Goal: Information Seeking & Learning: Understand process/instructions

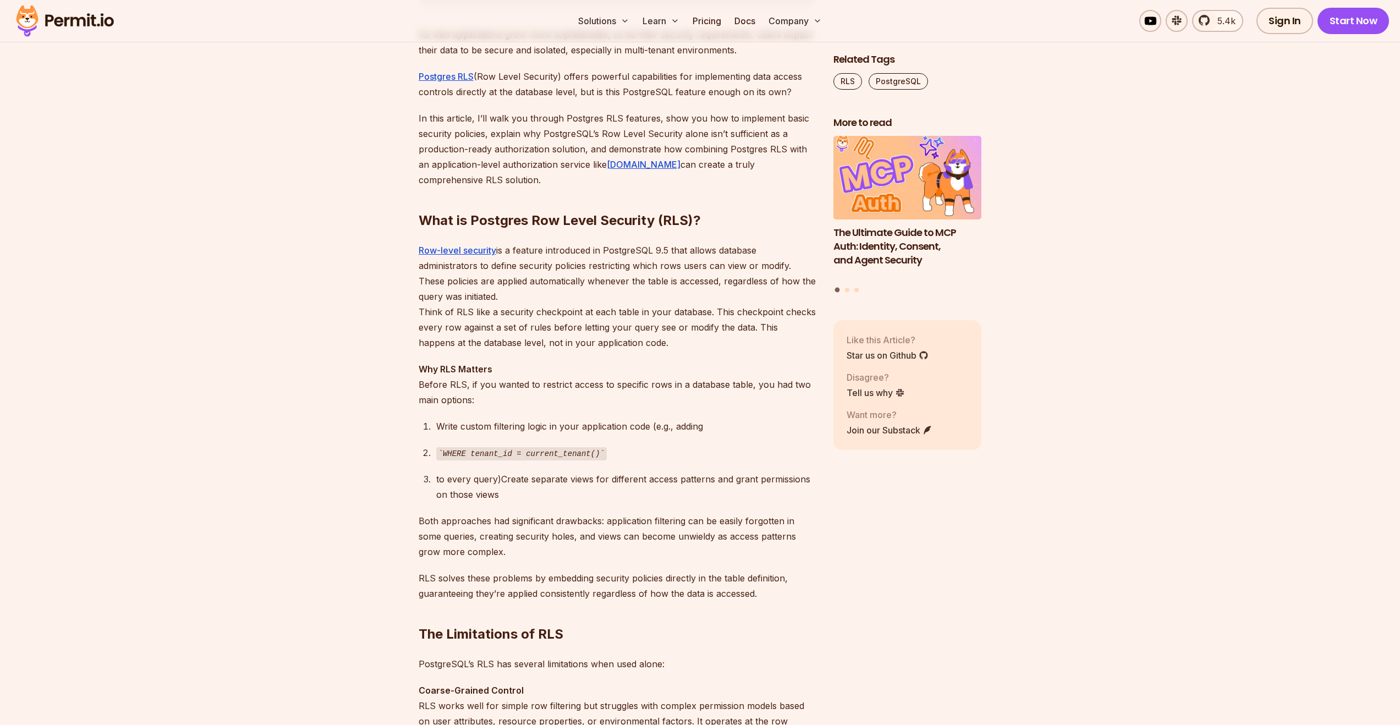
scroll to position [715, 0]
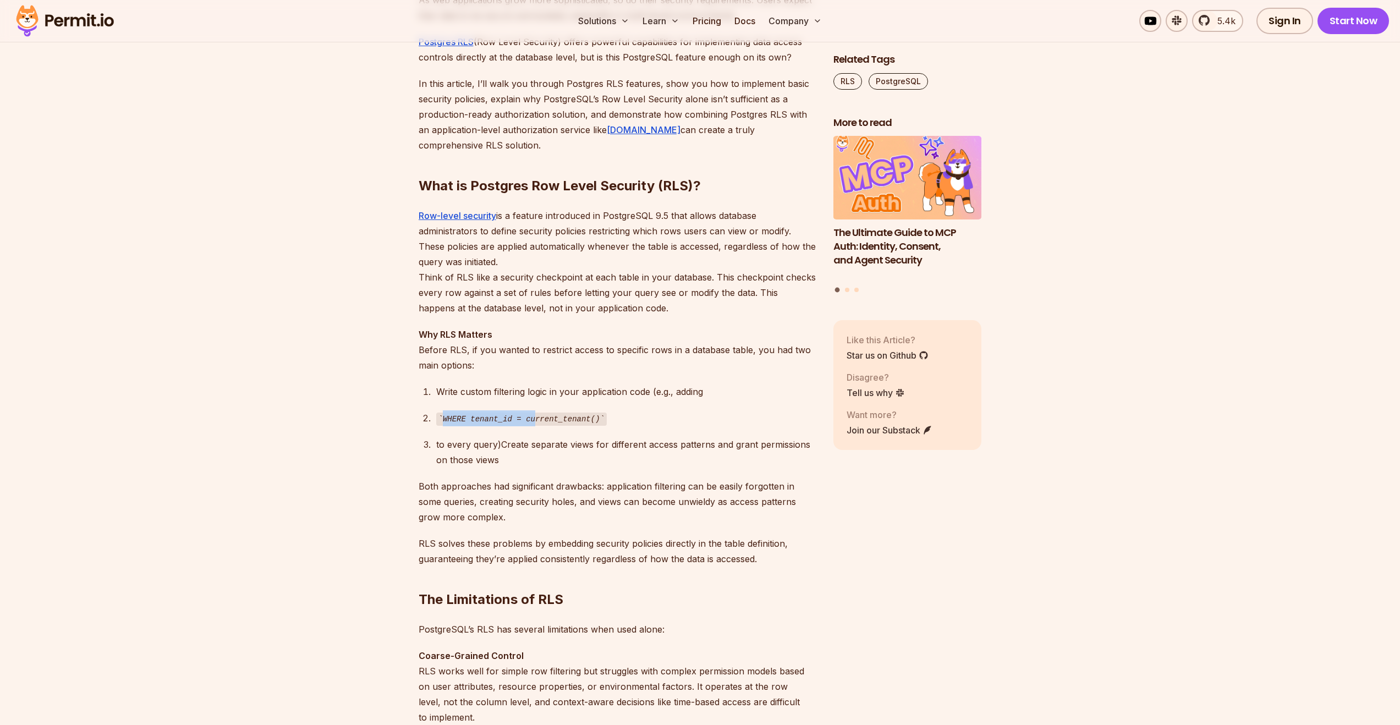
drag, startPoint x: 441, startPoint y: 418, endPoint x: 535, endPoint y: 420, distance: 94.1
click at [535, 420] on code "WHERE tenant_id = current_tenant()" at bounding box center [521, 419] width 171 height 13
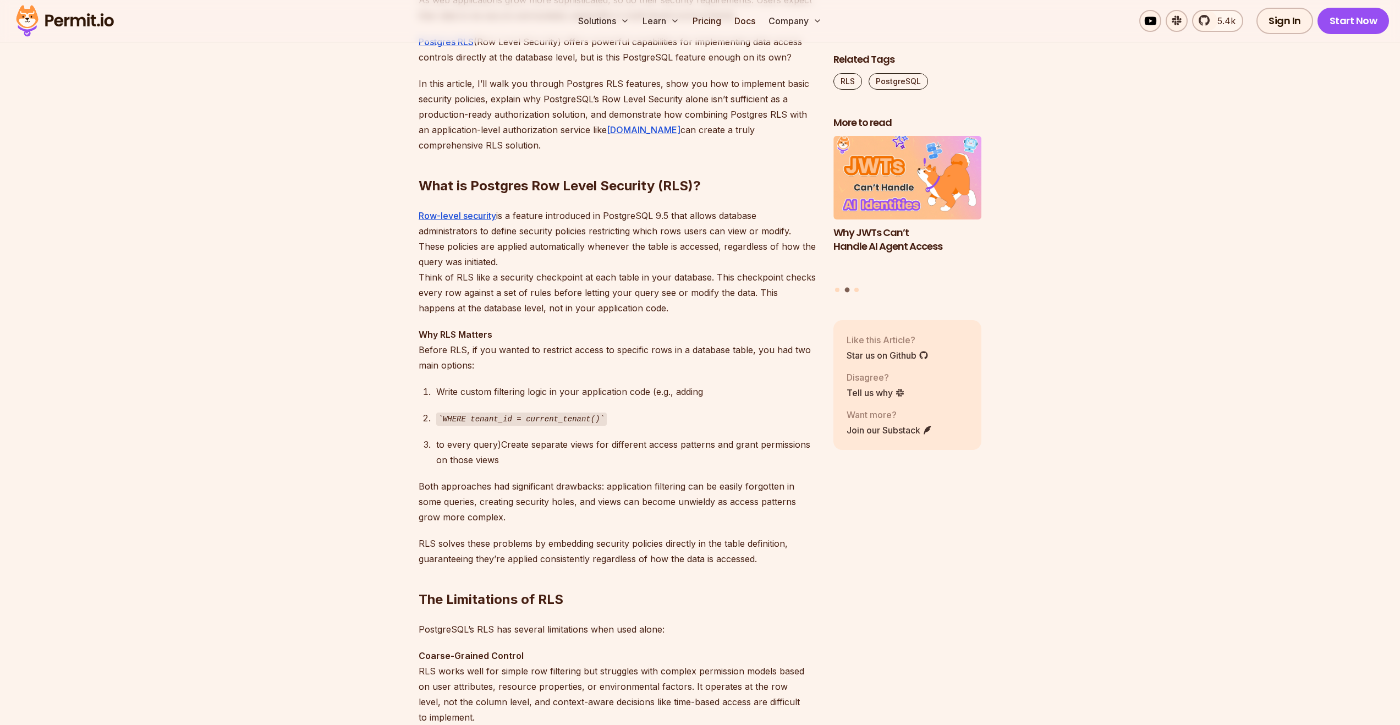
click at [654, 429] on ol "Write custom filtering logic in your application code (e.g., adding WHERE tenan…" at bounding box center [617, 426] width 397 height 84
click at [563, 421] on code "WHERE tenant_id = current_tenant()" at bounding box center [521, 419] width 171 height 13
click at [712, 435] on ol "Write custom filtering logic in your application code (e.g., adding WHERE tenan…" at bounding box center [617, 426] width 397 height 84
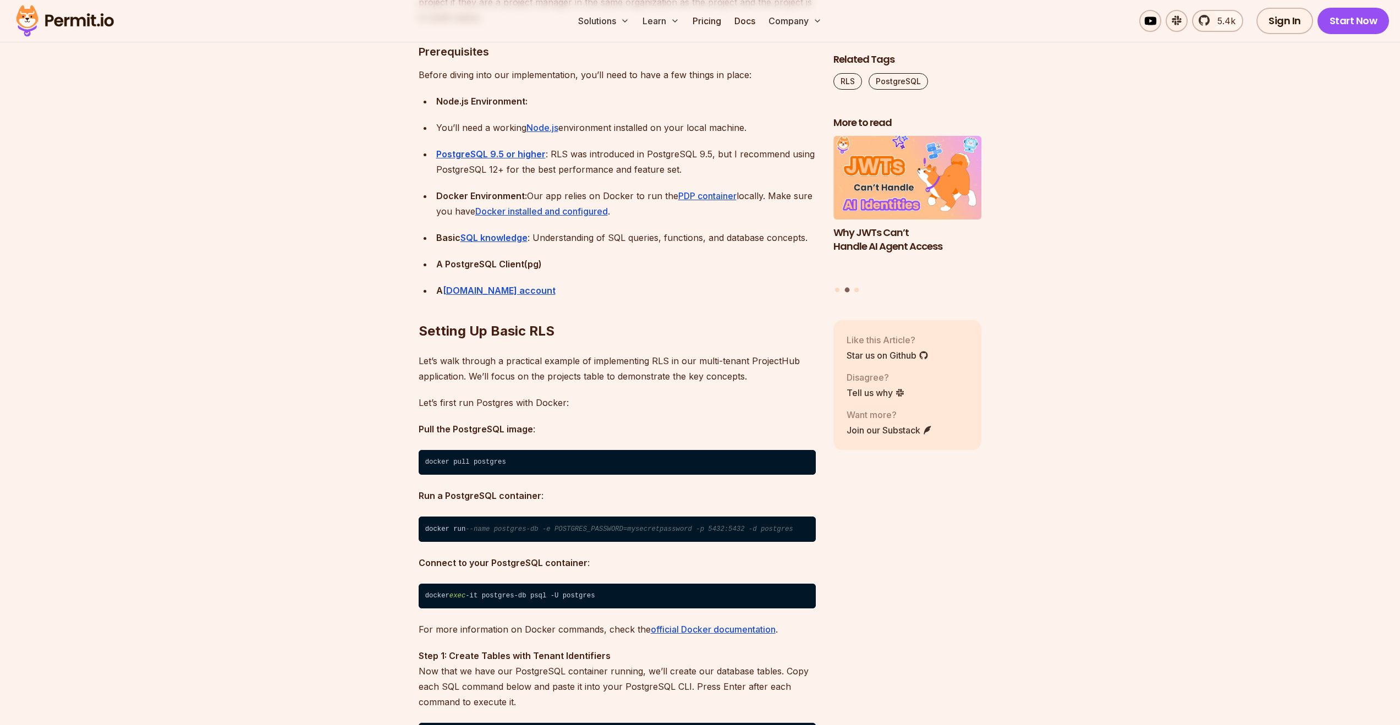
scroll to position [2197, 0]
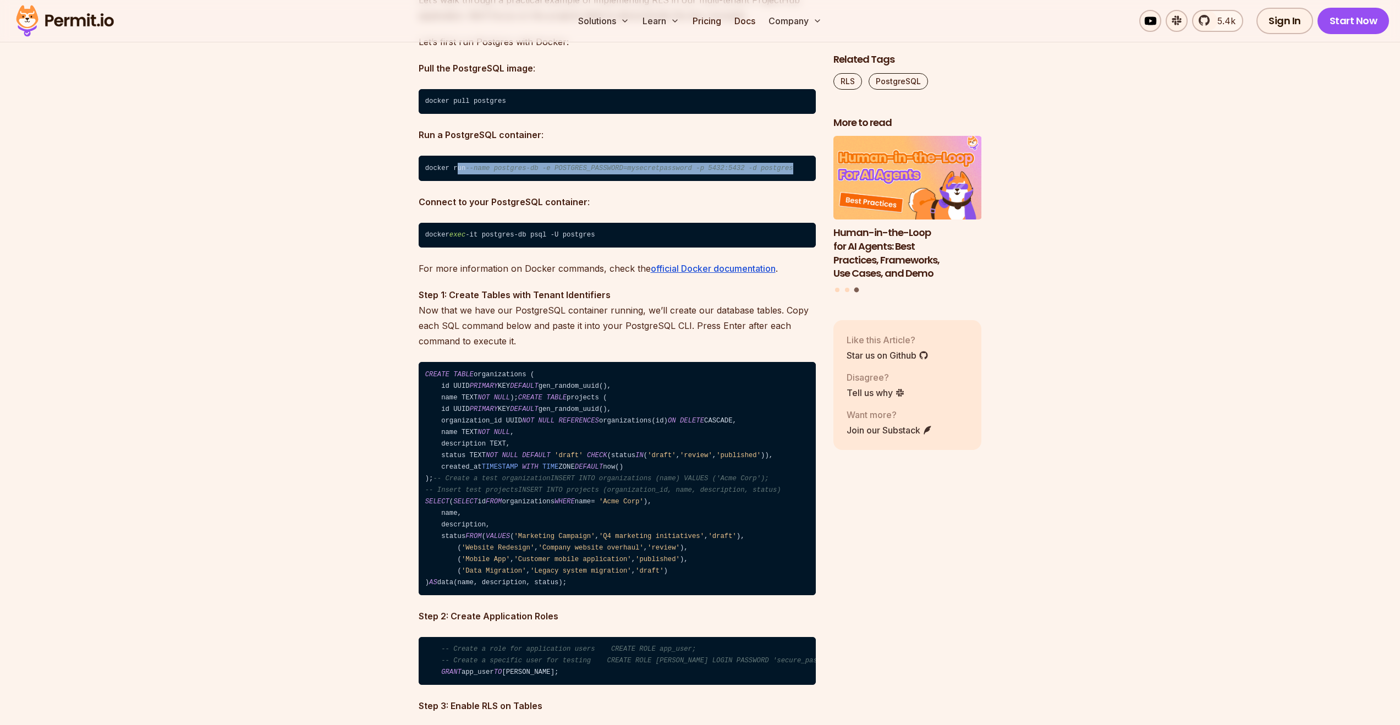
drag, startPoint x: 477, startPoint y: 163, endPoint x: 638, endPoint y: 176, distance: 161.1
click at [638, 176] on code "docker run --name postgres-db -e POSTGRES_PASSWORD=mysecretpassword -p 5432:543…" at bounding box center [617, 168] width 397 height 25
drag, startPoint x: 634, startPoint y: 233, endPoint x: 643, endPoint y: 234, distance: 8.9
click at [645, 233] on code "docker exec -it postgres-db psql -U postgres" at bounding box center [617, 235] width 397 height 25
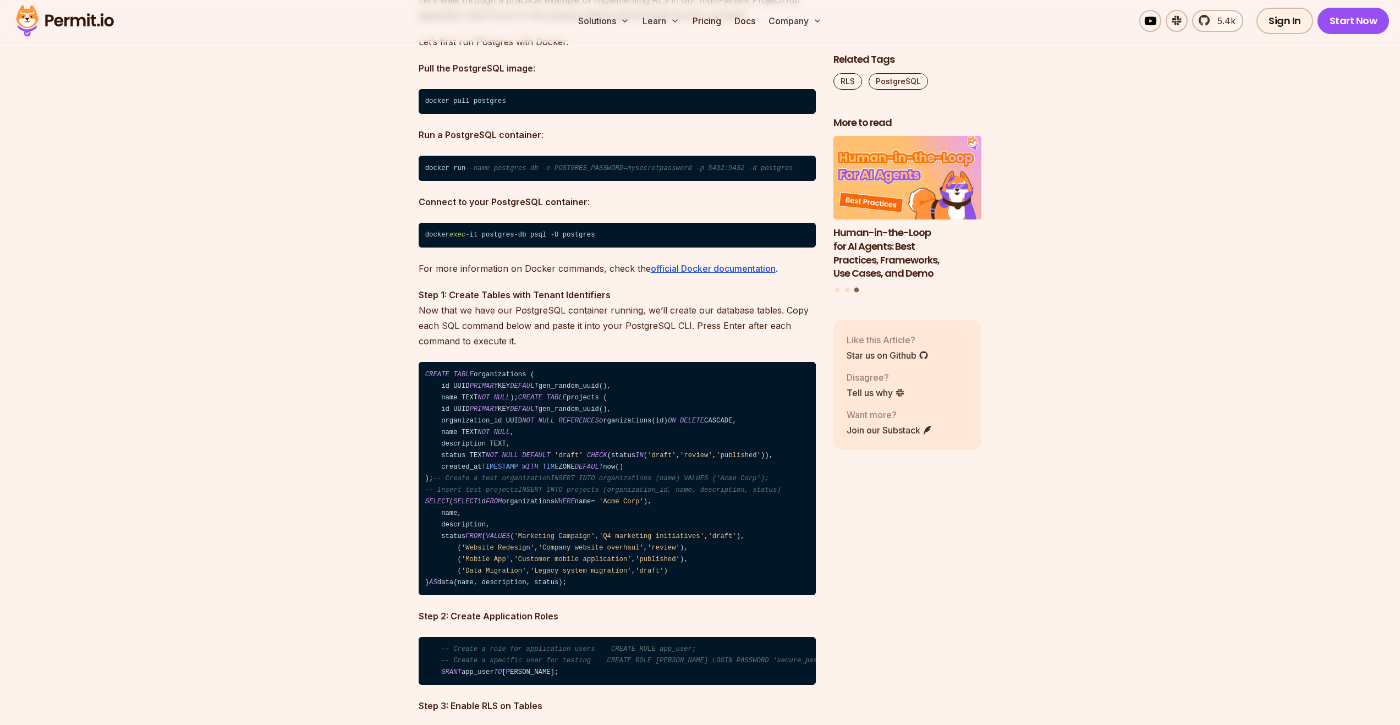
click at [618, 423] on code "CREATE TABLE organizations ( id UUID PRIMARY KEY DEFAULT gen_random_uuid(), nam…" at bounding box center [617, 478] width 397 height 233
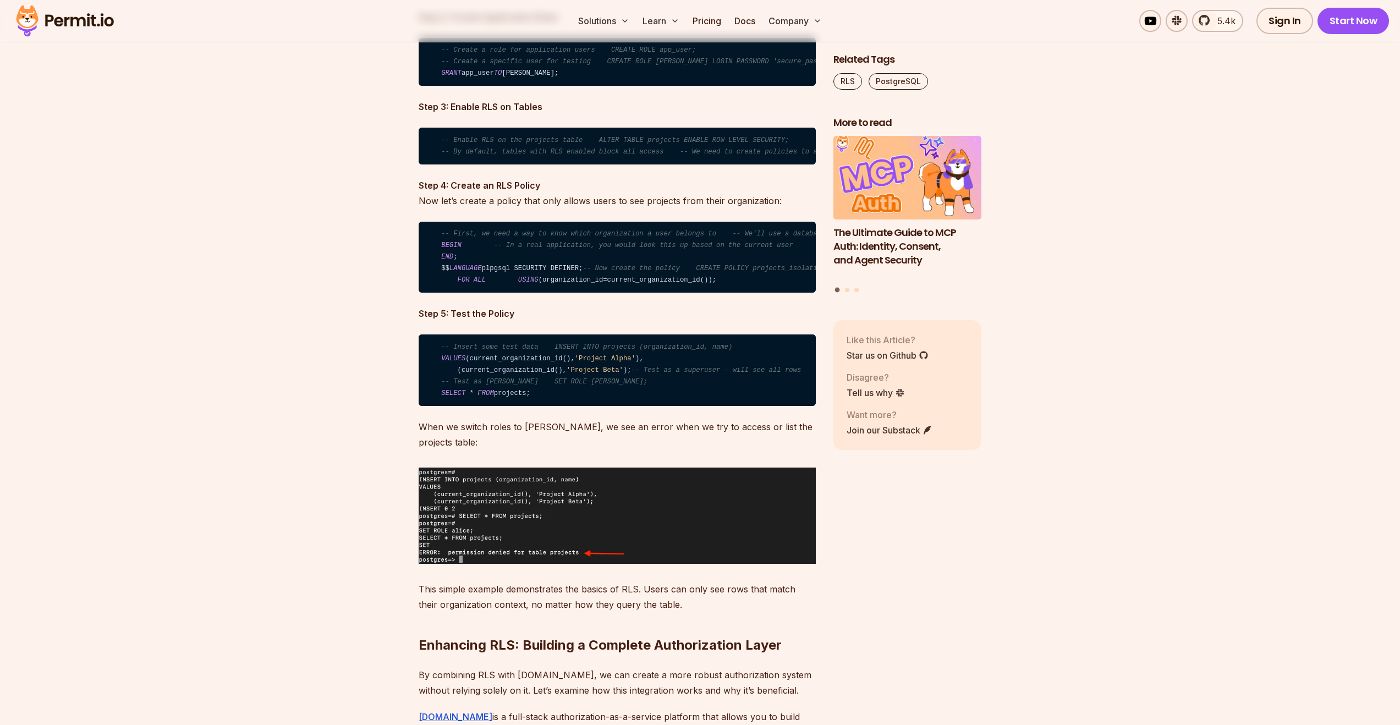
scroll to position [2804, 0]
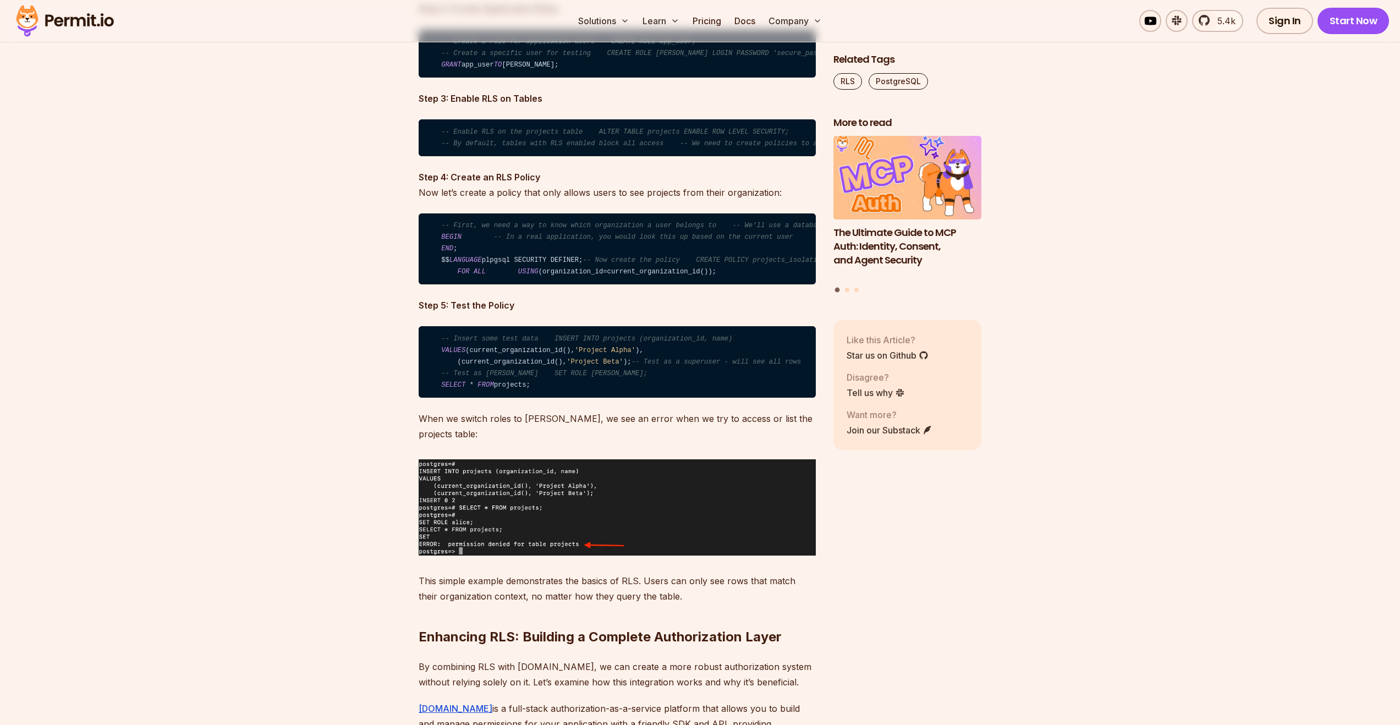
drag, startPoint x: 442, startPoint y: 325, endPoint x: 735, endPoint y: 374, distance: 297.9
click at [735, 285] on code "-- First, we need a way to know which organization a user belongs to -- We'll u…" at bounding box center [617, 249] width 397 height 72
click at [742, 285] on code "-- First, we need a way to know which organization a user belongs to -- We'll u…" at bounding box center [617, 249] width 397 height 72
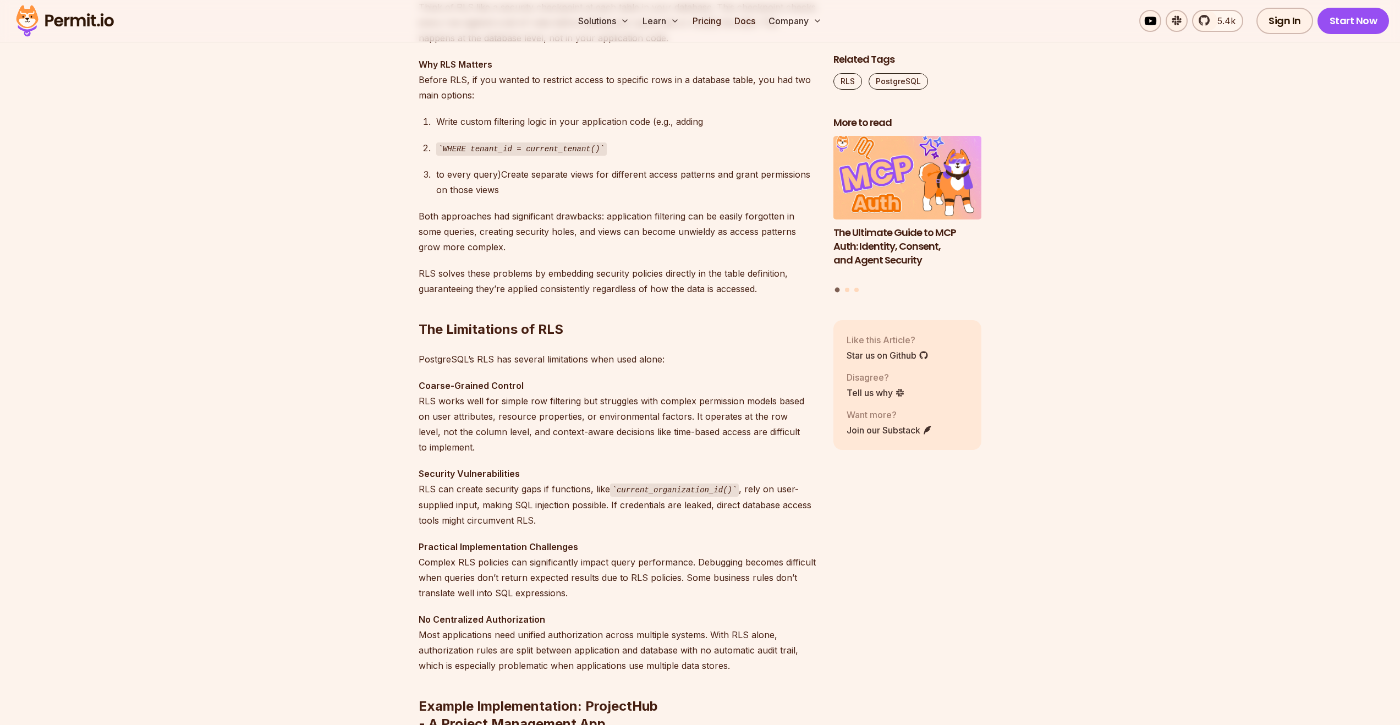
scroll to position [986, 0]
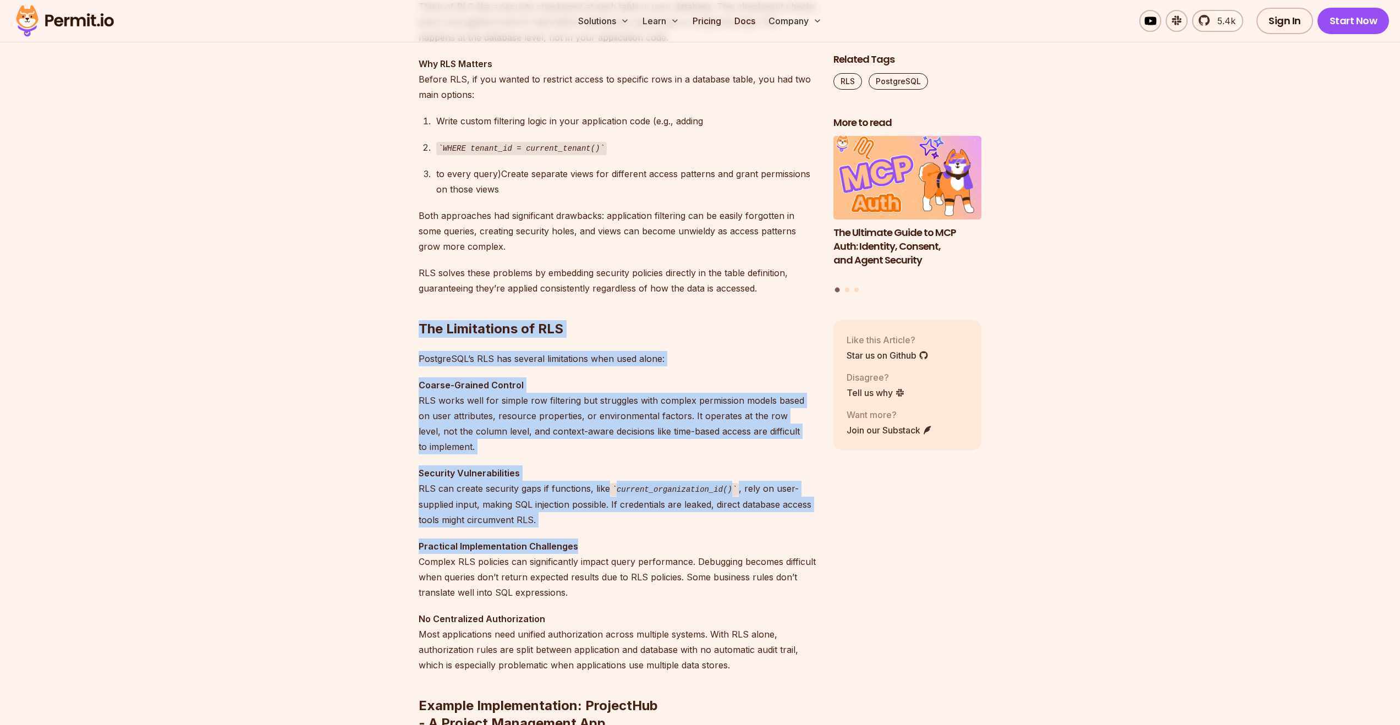
drag, startPoint x: 520, startPoint y: 331, endPoint x: 717, endPoint y: 542, distance: 289.6
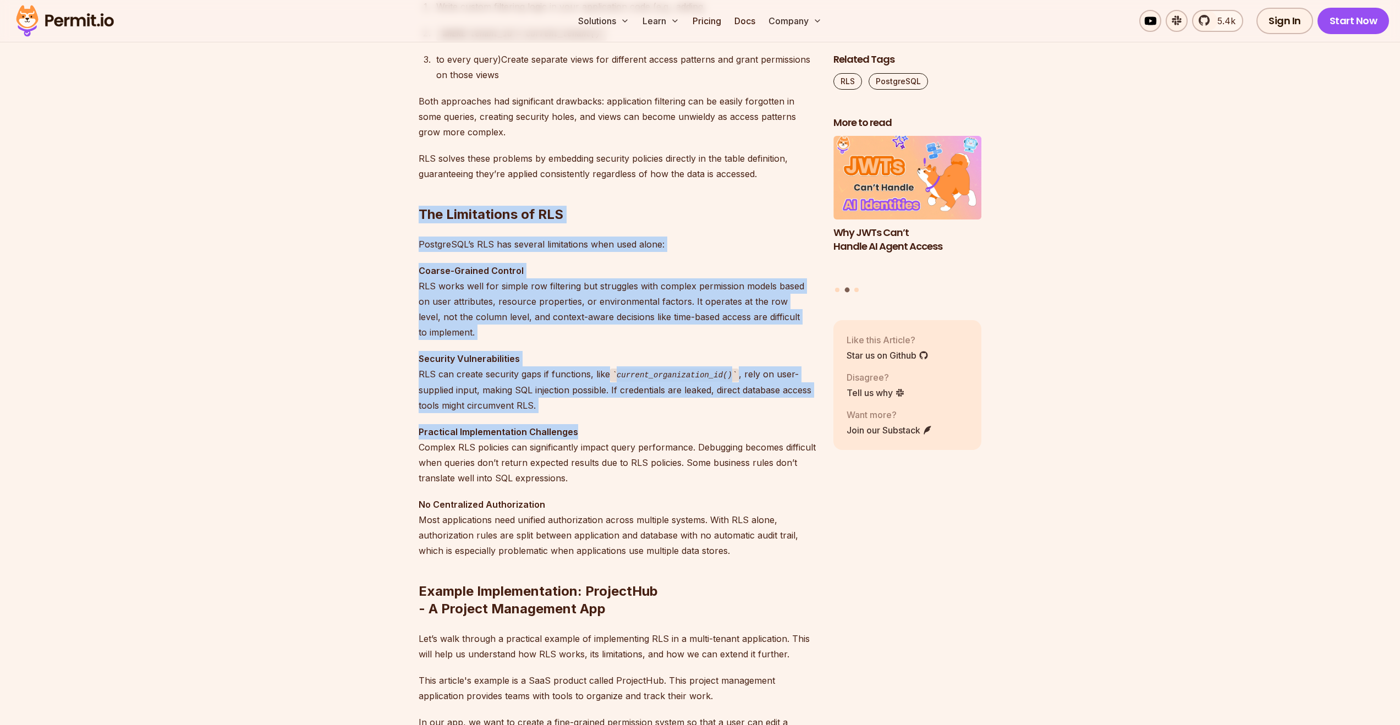
scroll to position [1353, 0]
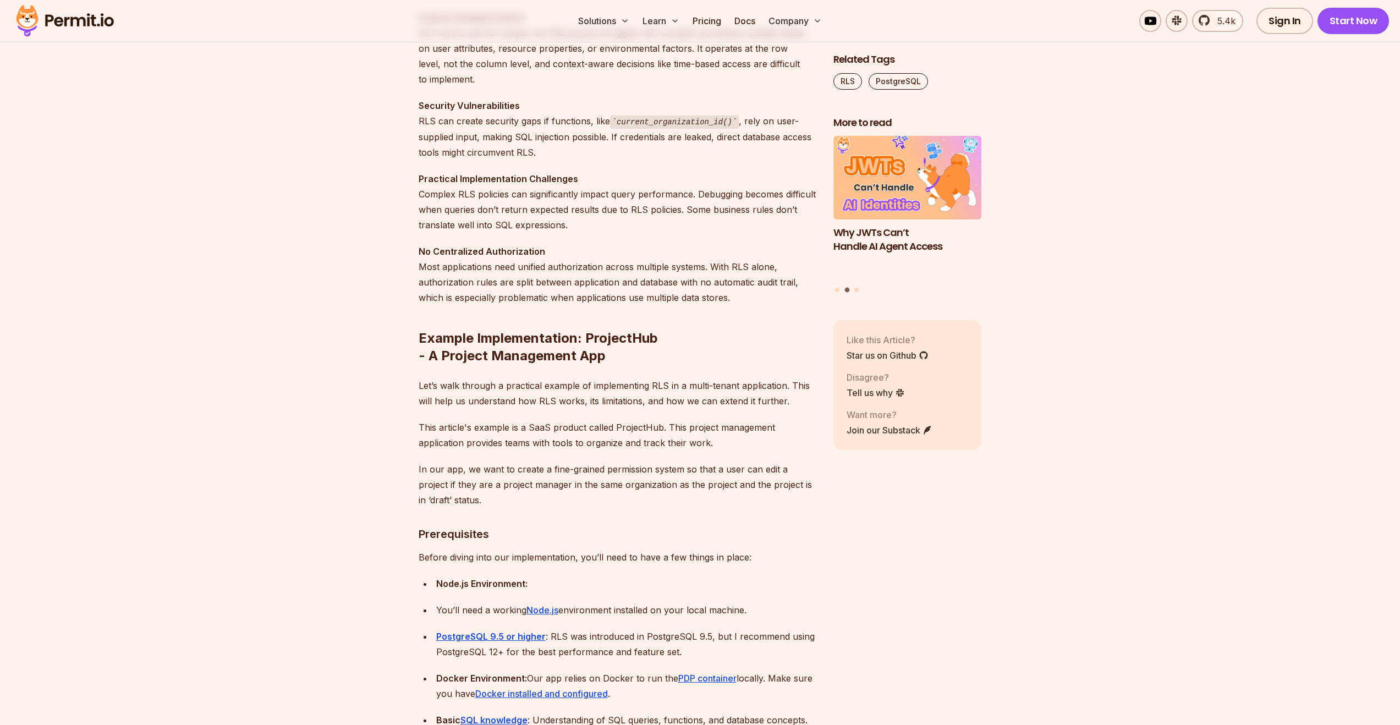
click at [469, 247] on strong "No Centralized Authorization" at bounding box center [482, 251] width 127 height 11
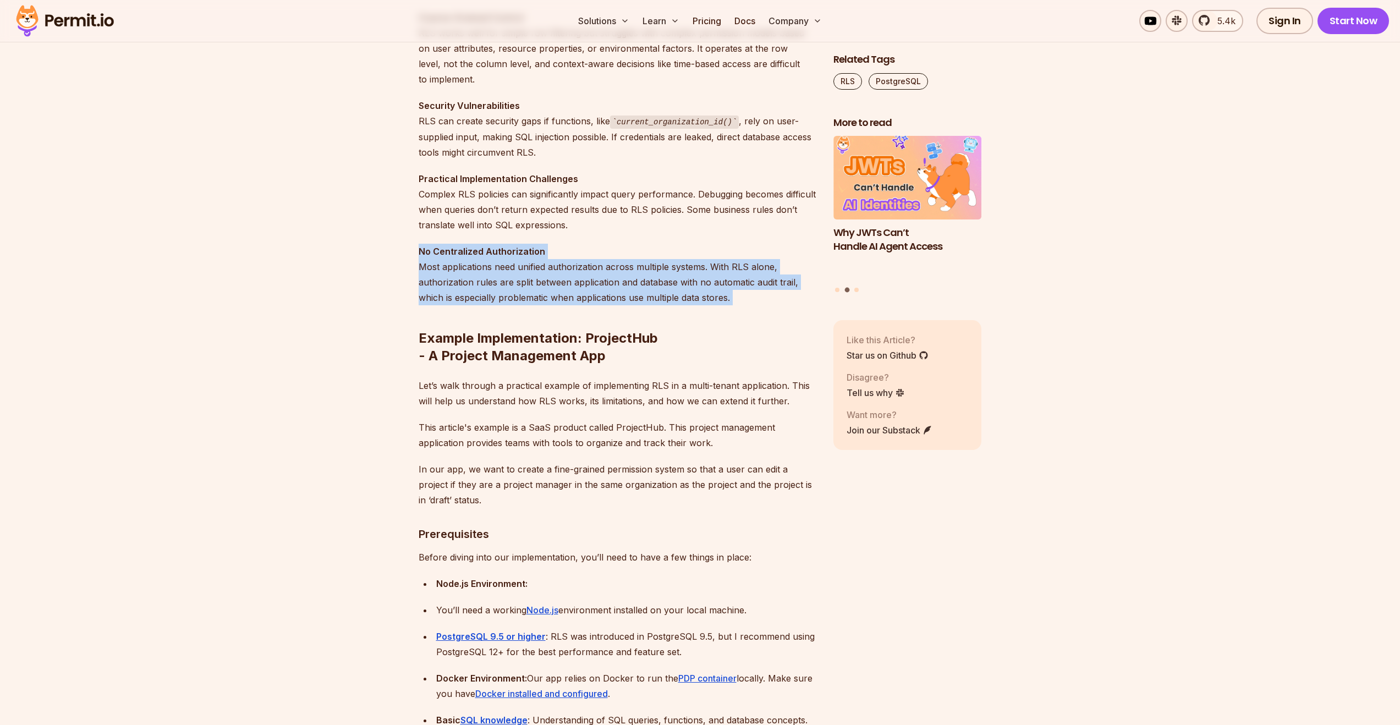
drag, startPoint x: 390, startPoint y: 251, endPoint x: 748, endPoint y: 306, distance: 361.9
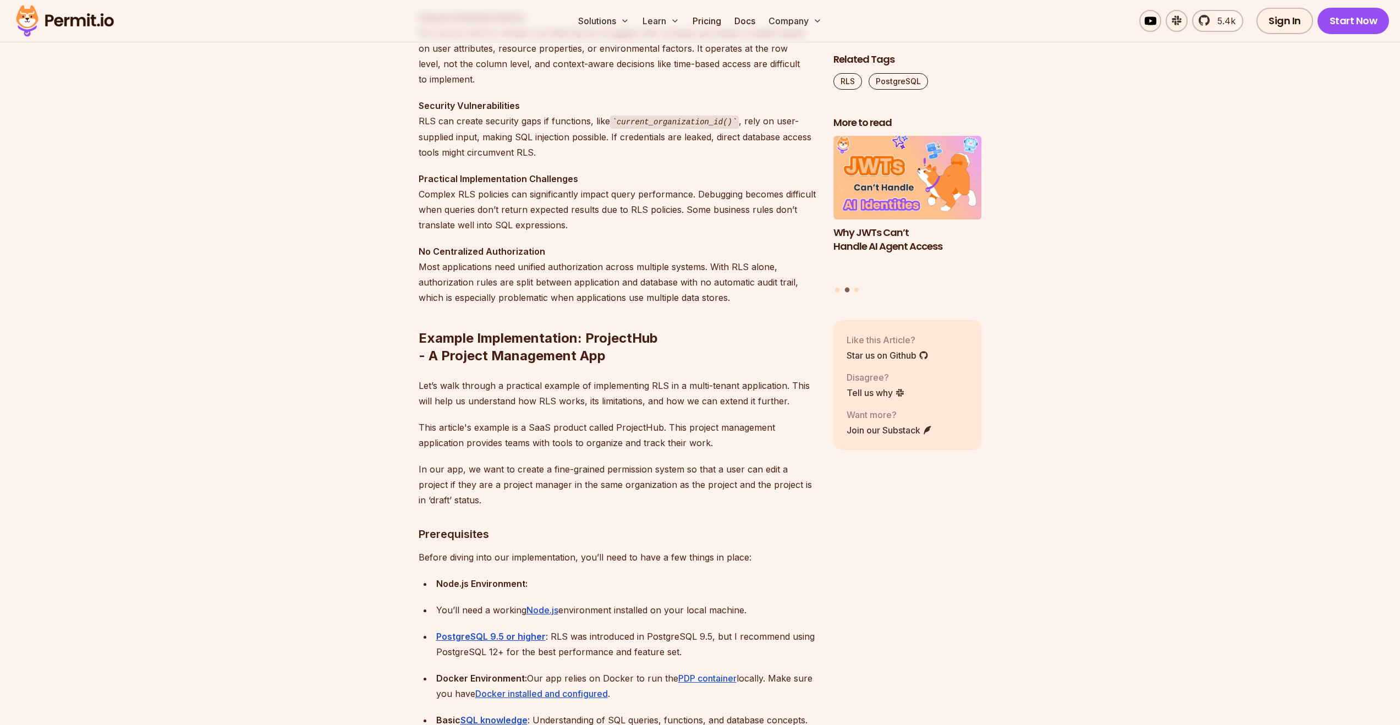
click at [697, 341] on h2 "Example Implementation: ProjectHub - A Project Management App" at bounding box center [617, 325] width 397 height 79
drag, startPoint x: 562, startPoint y: 353, endPoint x: 691, endPoint y: 360, distance: 129.4
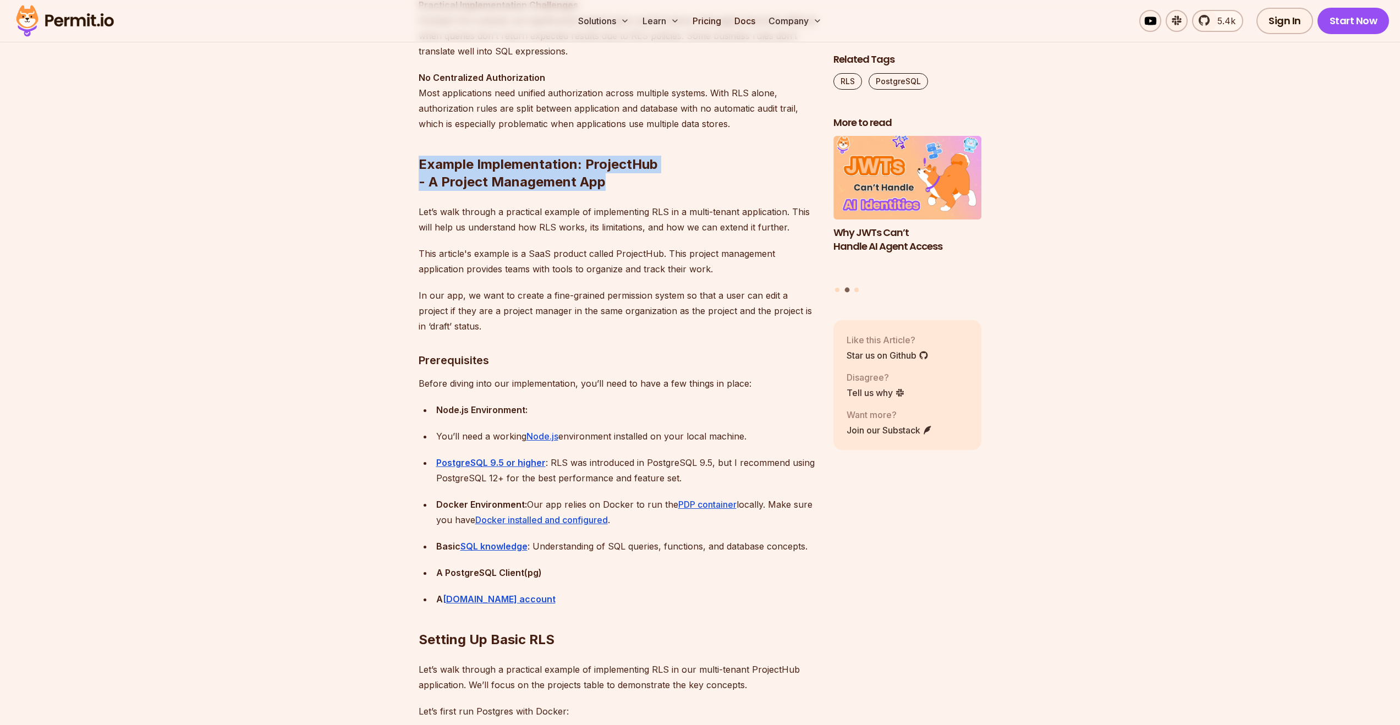
scroll to position [1678, 0]
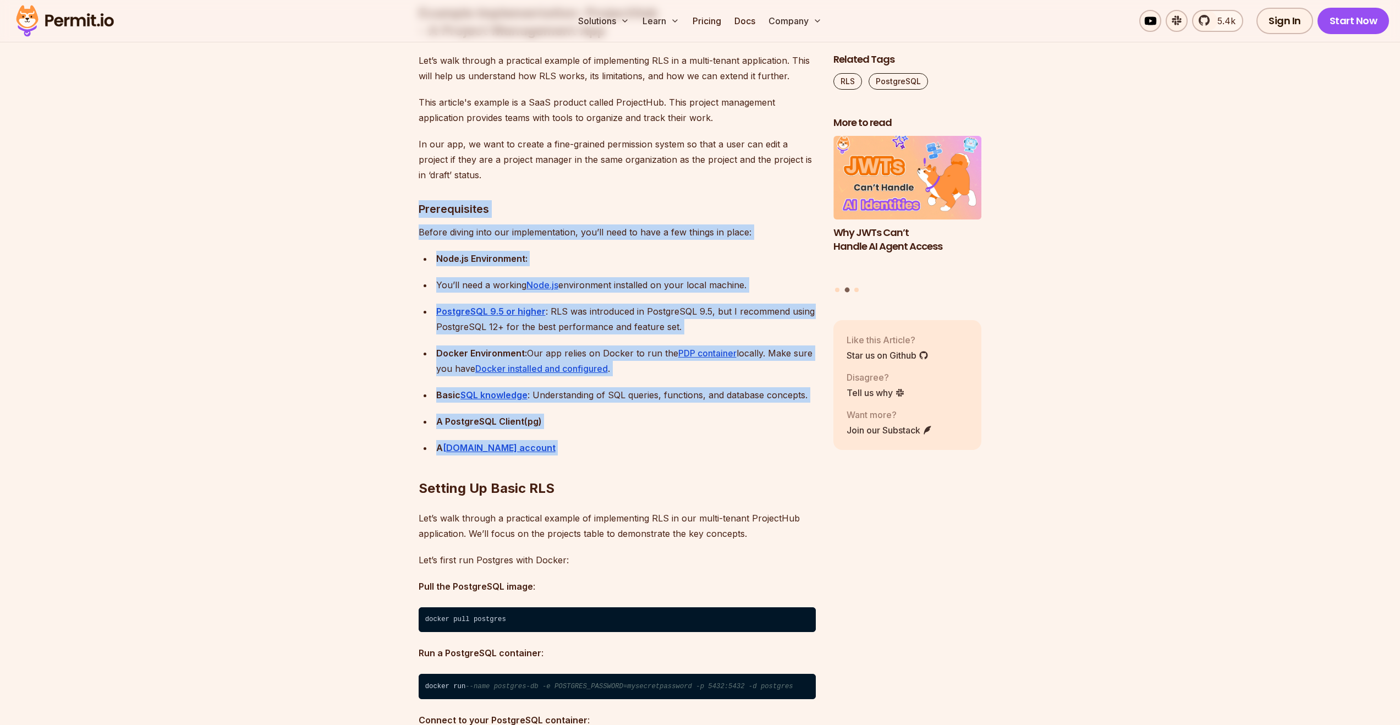
drag, startPoint x: 407, startPoint y: 194, endPoint x: 553, endPoint y: 460, distance: 303.5
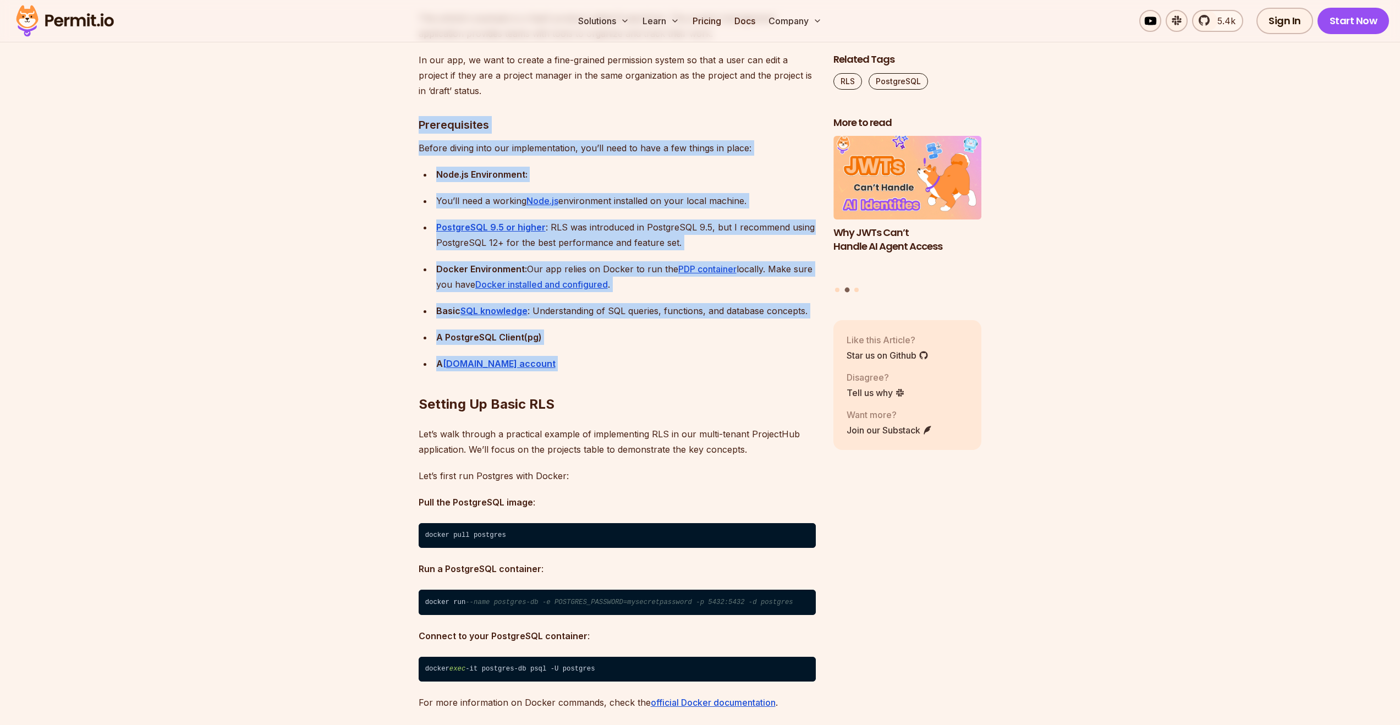
scroll to position [1773, 0]
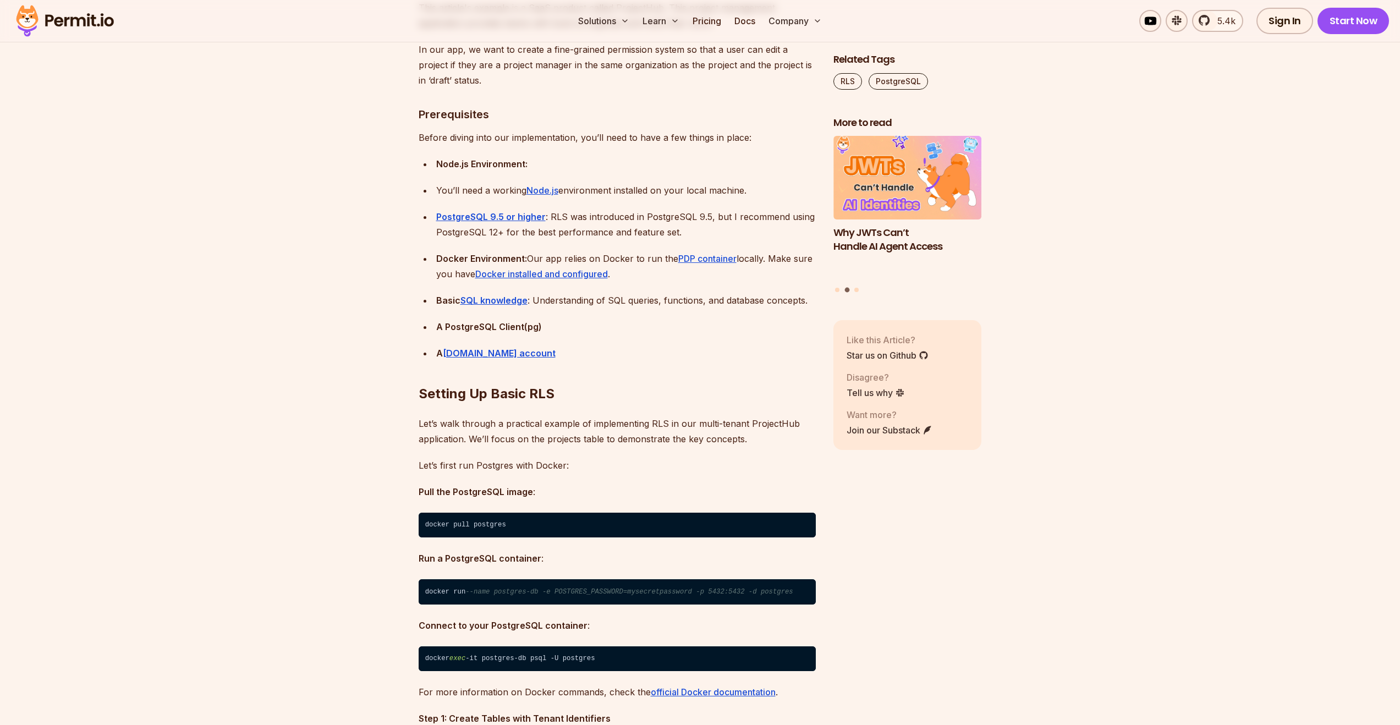
click at [525, 432] on p "Let’s walk through a practical example of implementing RLS in our multi-tenant …" at bounding box center [617, 431] width 397 height 31
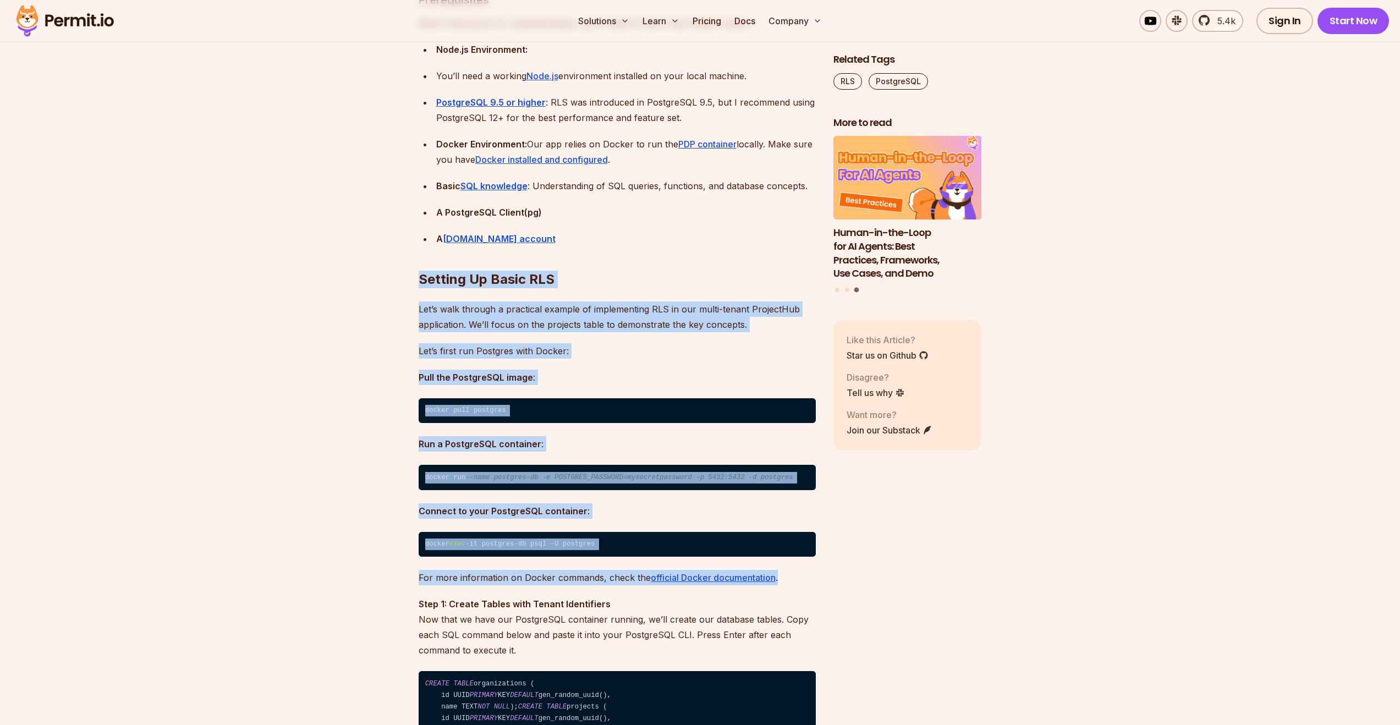
scroll to position [1889, 0]
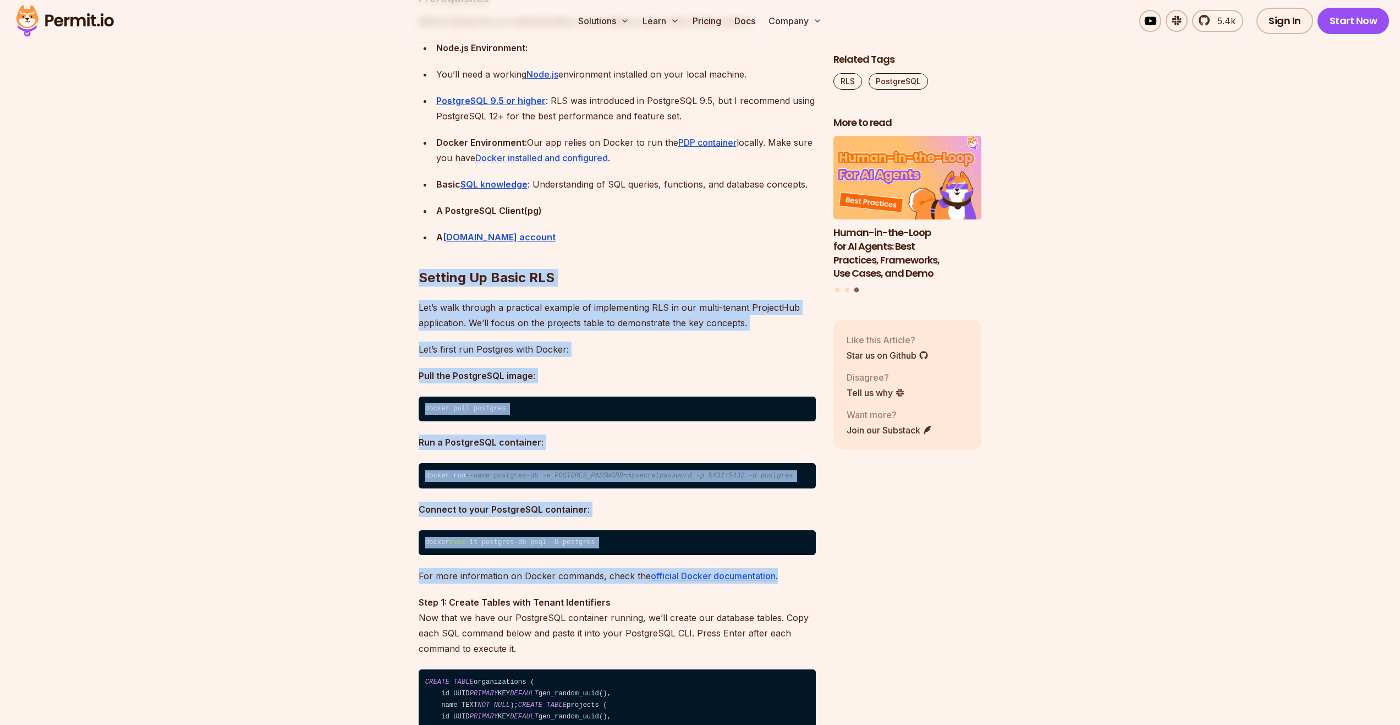
drag, startPoint x: 514, startPoint y: 416, endPoint x: 794, endPoint y: 575, distance: 321.7
click at [794, 575] on p "For more information on Docker commands, check the official Docker documentatio…" at bounding box center [617, 575] width 397 height 15
drag, startPoint x: 793, startPoint y: 574, endPoint x: 413, endPoint y: 272, distance: 485.6
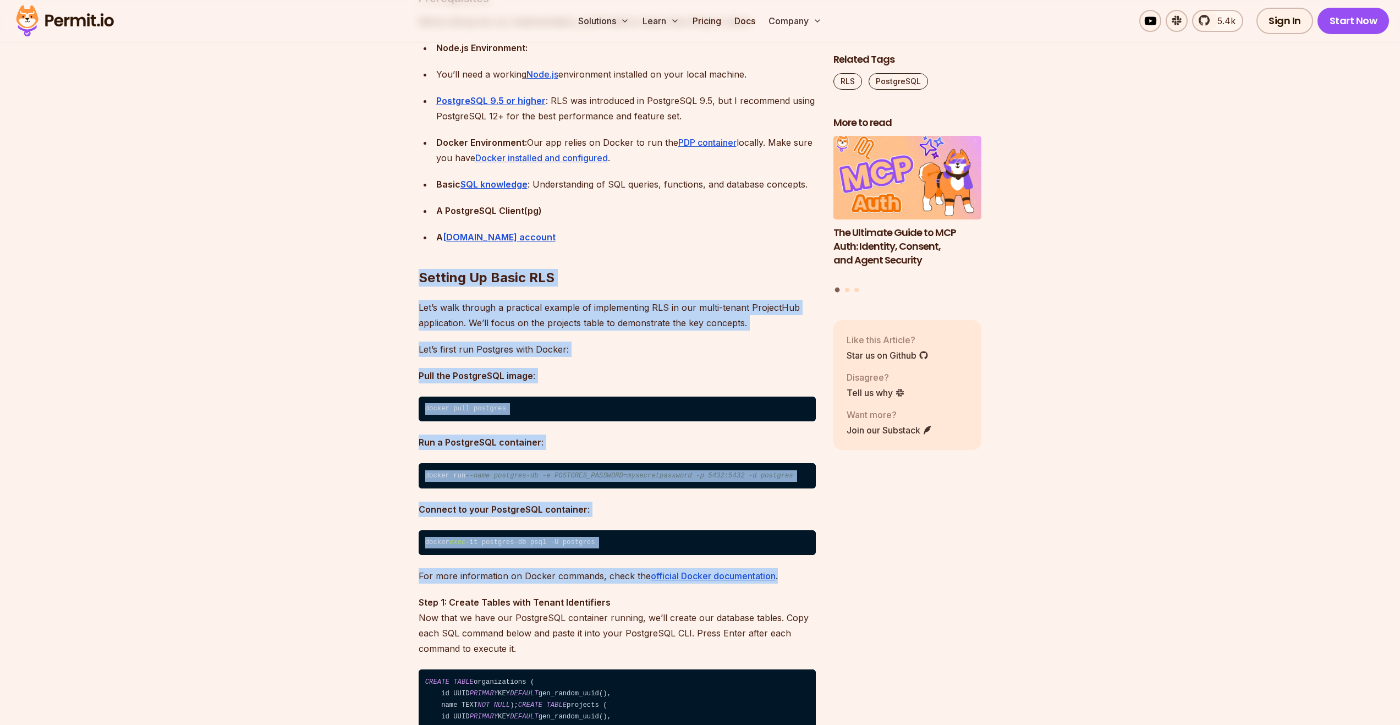
drag, startPoint x: 413, startPoint y: 272, endPoint x: 809, endPoint y: 585, distance: 504.5
click at [805, 583] on p "For more information on Docker commands, check the official Docker documentatio…" at bounding box center [617, 575] width 397 height 15
drag, startPoint x: 801, startPoint y: 578, endPoint x: 411, endPoint y: 278, distance: 491.2
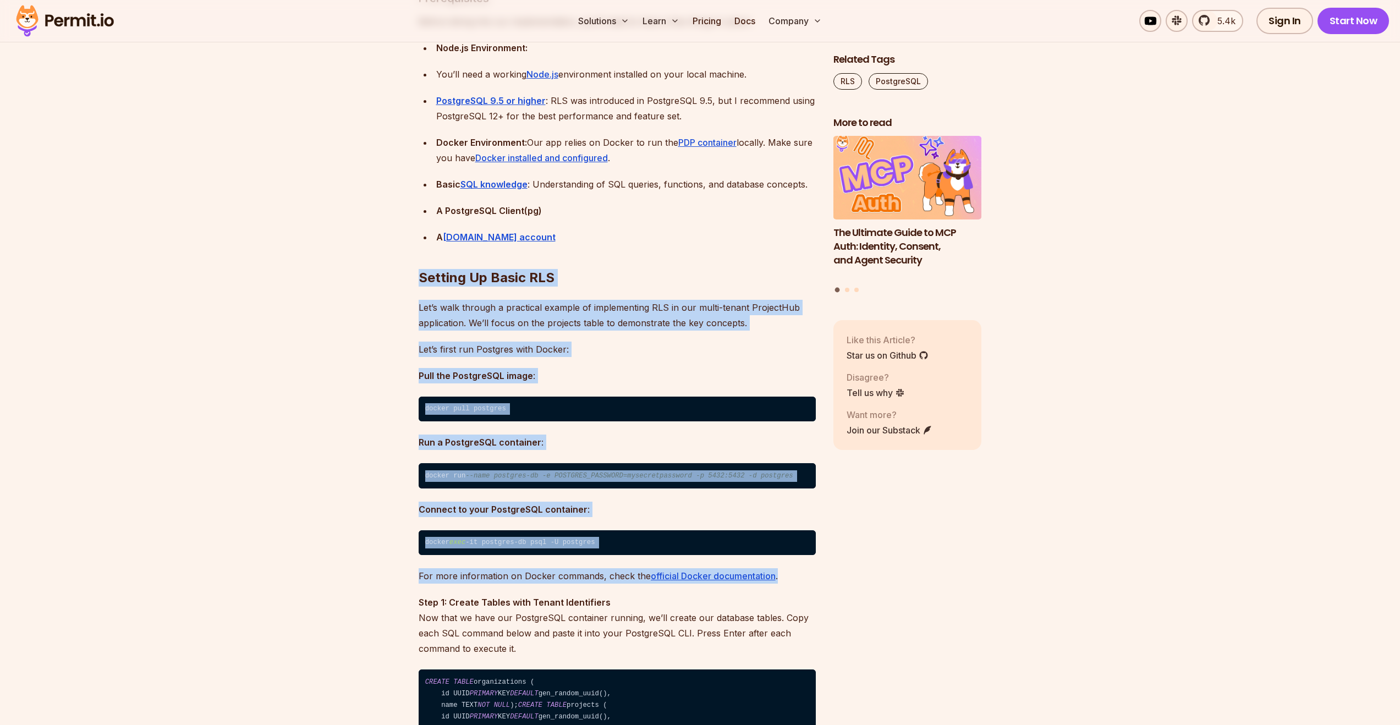
drag, startPoint x: 406, startPoint y: 270, endPoint x: 783, endPoint y: 577, distance: 486.4
click at [783, 577] on p "For more information on Docker commands, check the official Docker documentatio…" at bounding box center [617, 575] width 397 height 15
drag, startPoint x: 791, startPoint y: 578, endPoint x: 386, endPoint y: 262, distance: 513.4
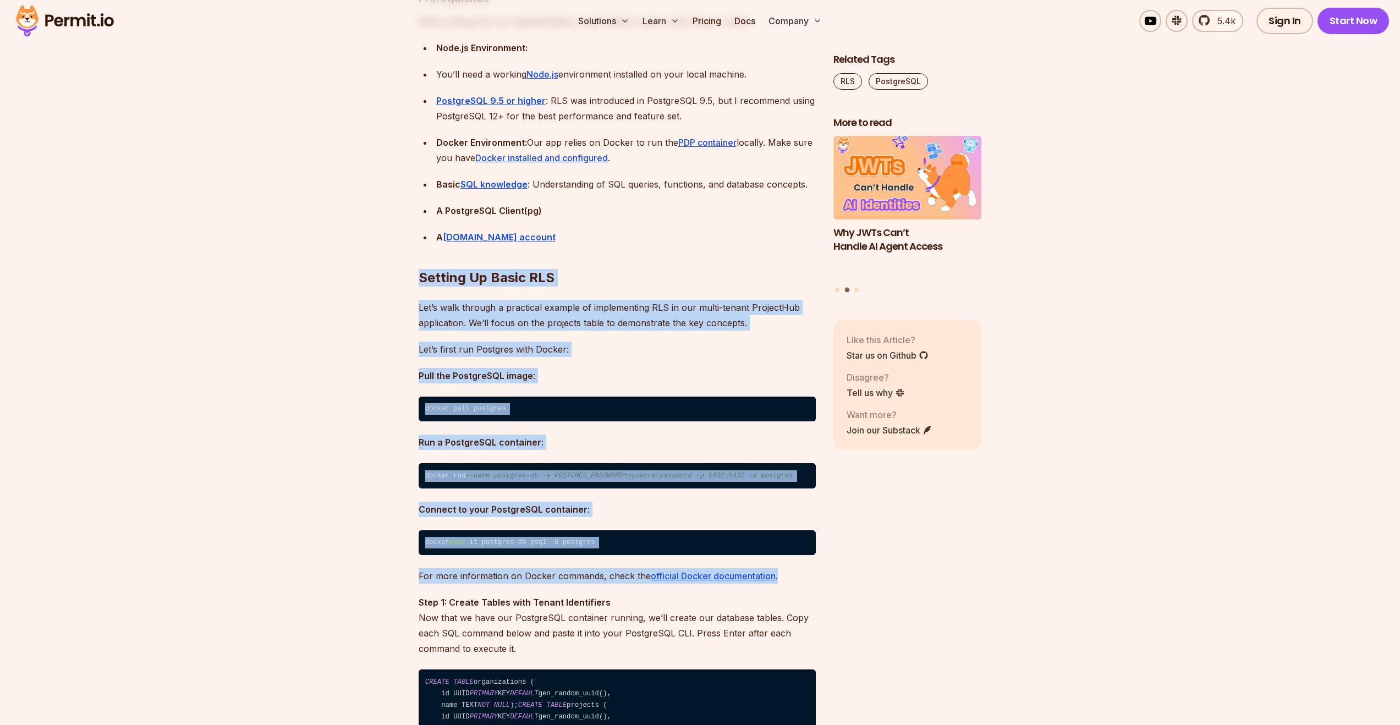
drag, startPoint x: 388, startPoint y: 266, endPoint x: 784, endPoint y: 578, distance: 504.5
click at [787, 579] on p "For more information on Docker commands, check the official Docker documentatio…" at bounding box center [617, 575] width 397 height 15
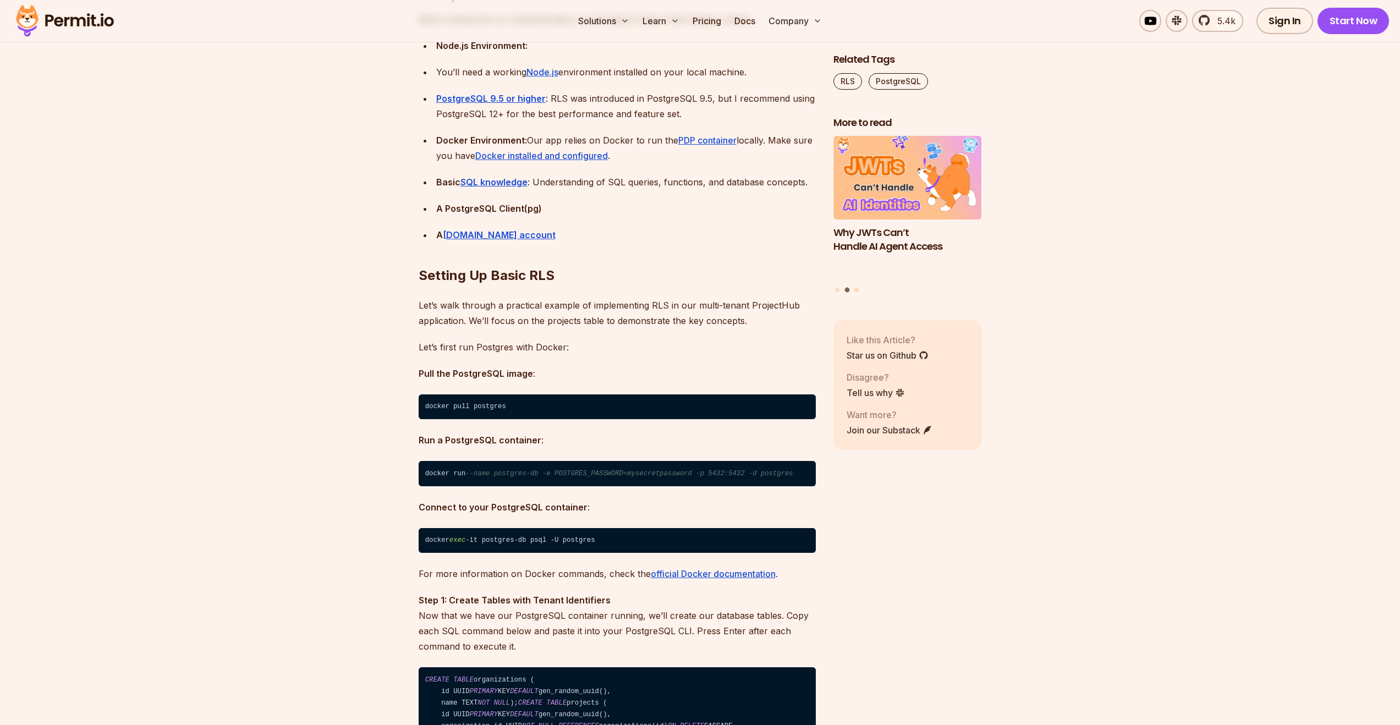
scroll to position [1893, 0]
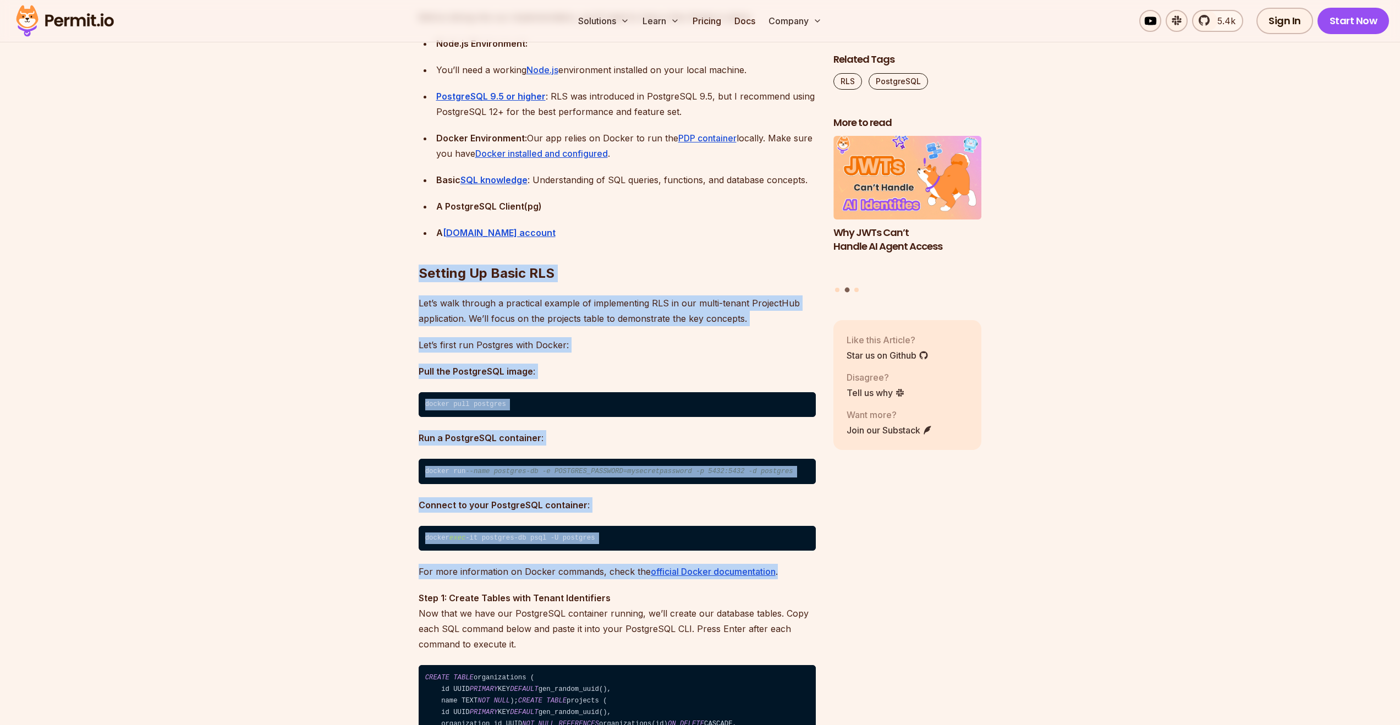
drag, startPoint x: 783, startPoint y: 572, endPoint x: 394, endPoint y: 273, distance: 490.4
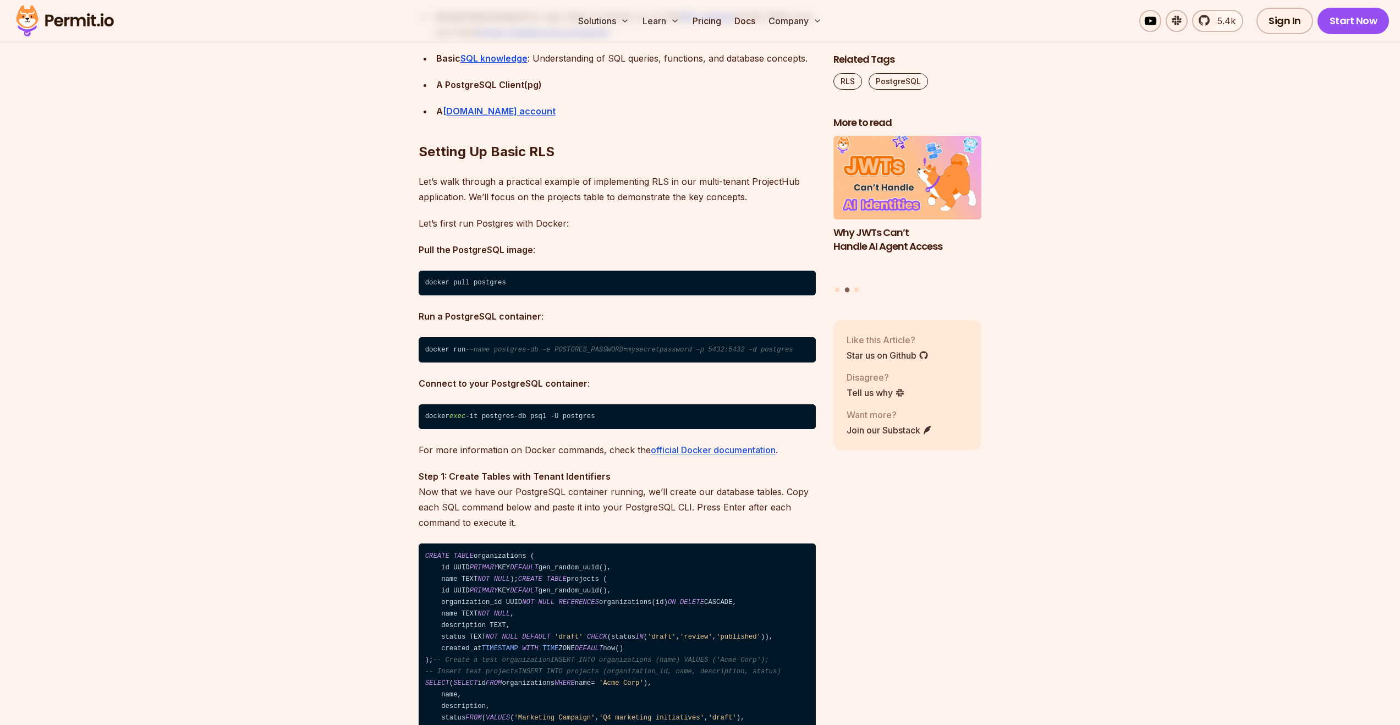
scroll to position [2072, 0]
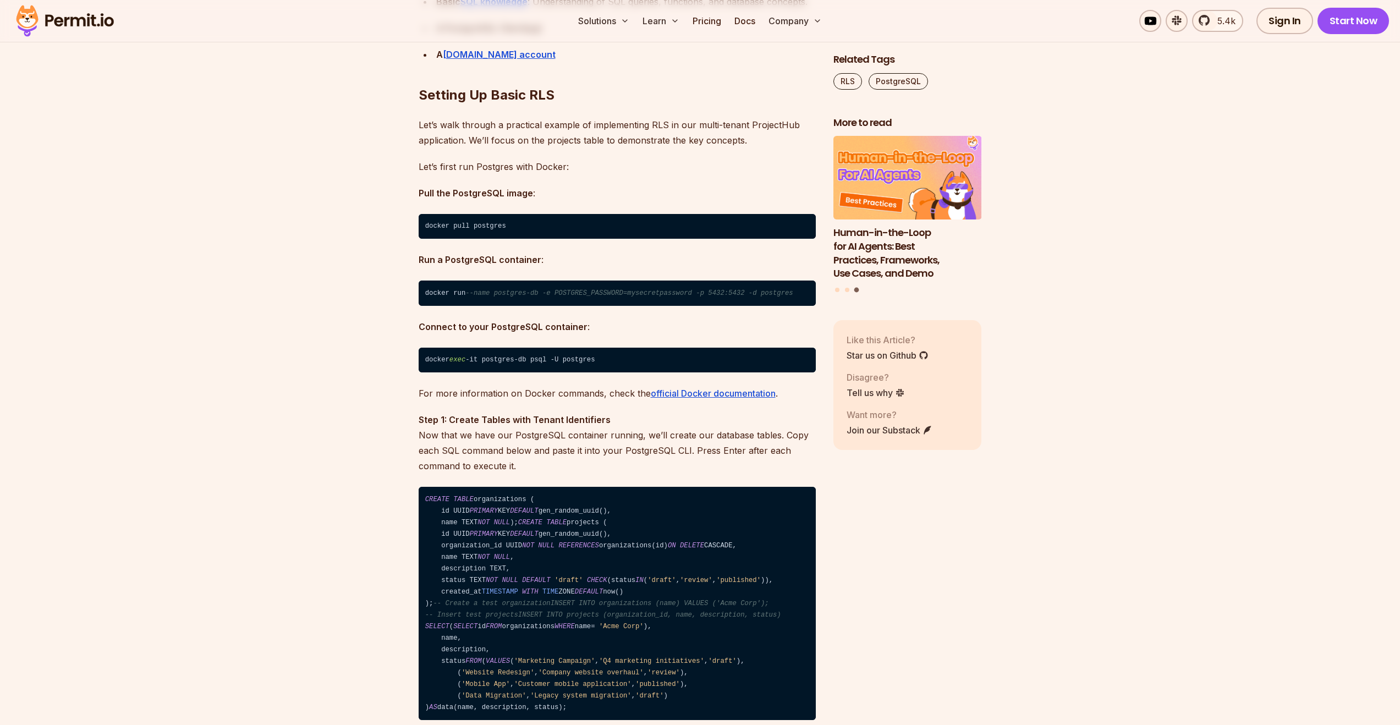
click at [548, 92] on h2 "Setting Up Basic RLS" at bounding box center [617, 73] width 397 height 62
click at [541, 94] on h2 "Setting Up Basic RLS" at bounding box center [617, 73] width 397 height 62
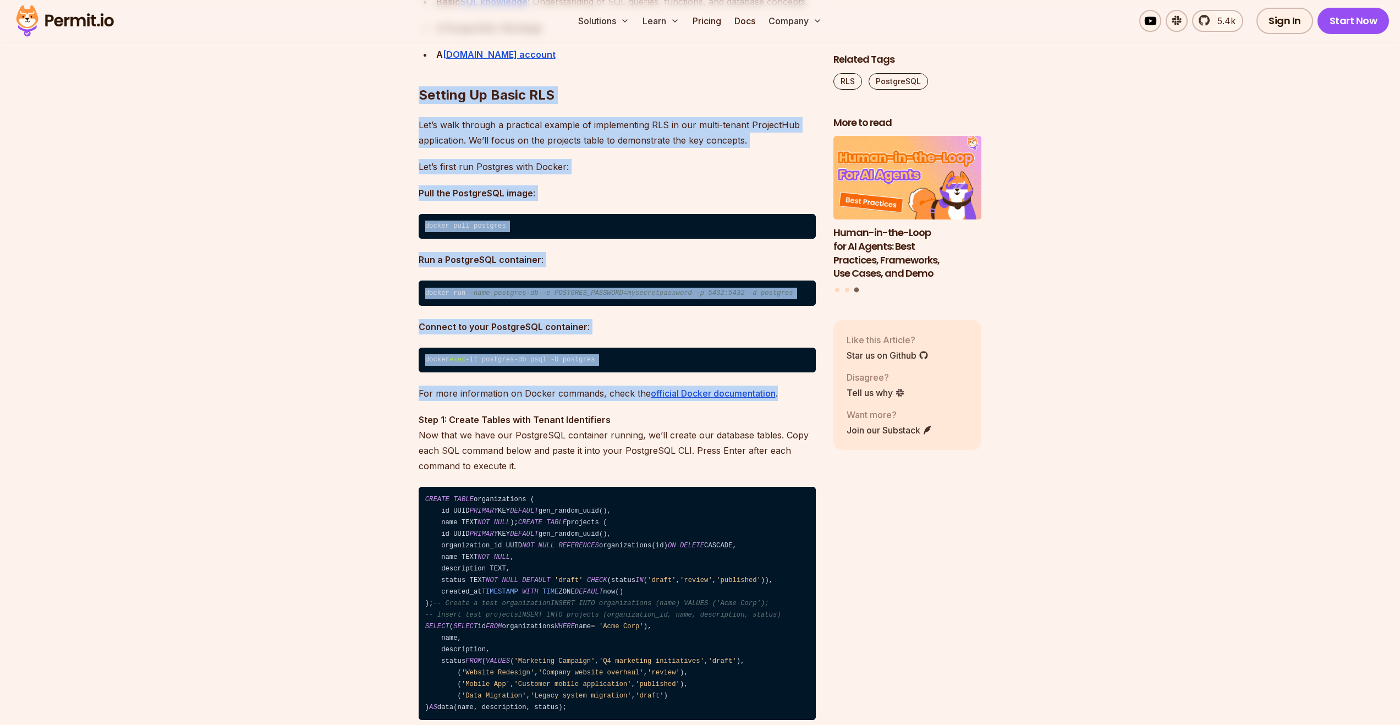
drag, startPoint x: 393, startPoint y: 94, endPoint x: 809, endPoint y: 388, distance: 509.5
click at [804, 396] on p "For more information on Docker commands, check the official Docker documentatio…" at bounding box center [617, 393] width 397 height 15
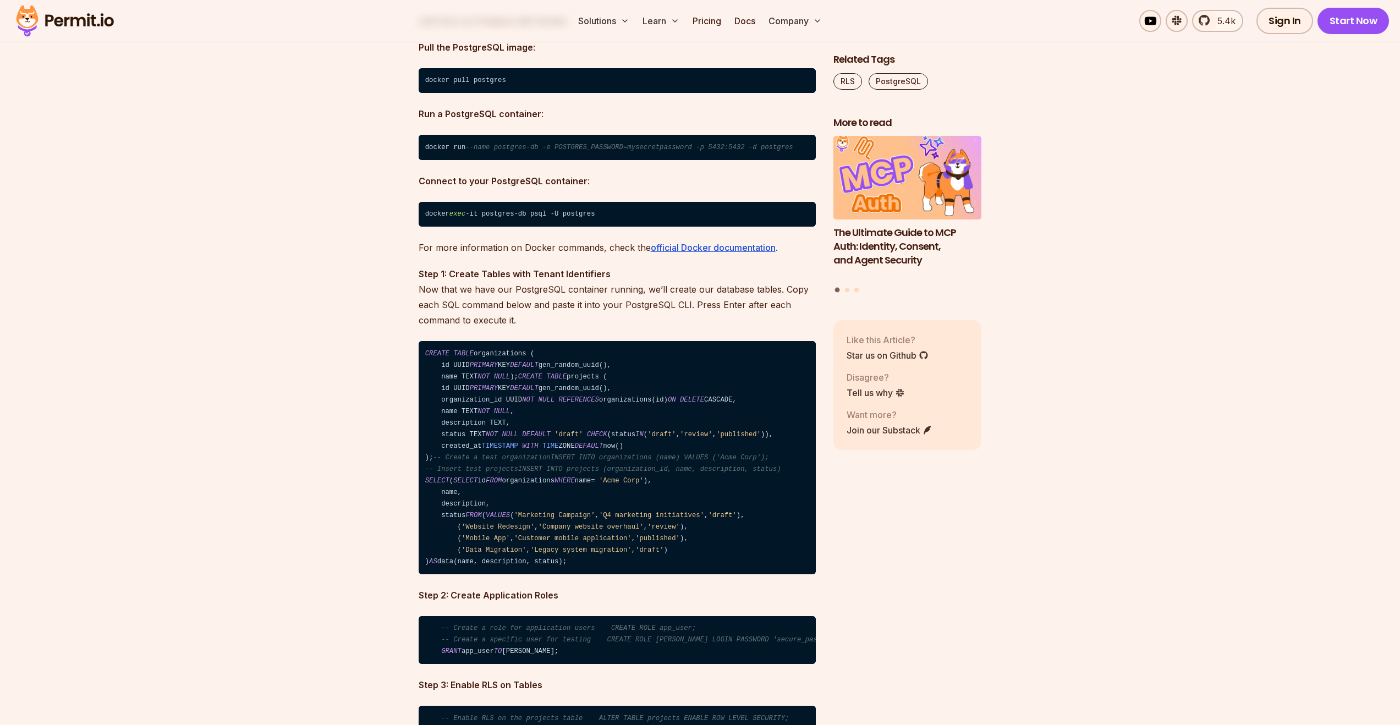
scroll to position [2336, 0]
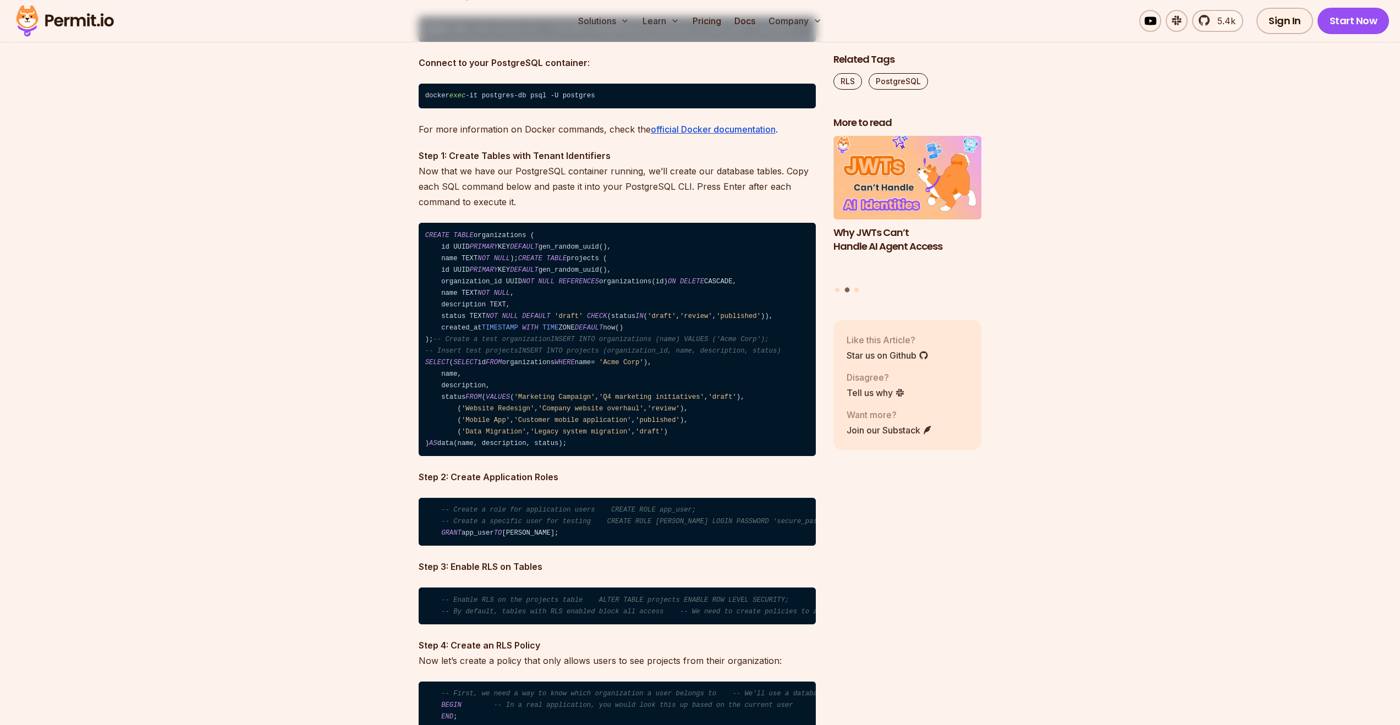
drag, startPoint x: 425, startPoint y: 232, endPoint x: 650, endPoint y: 513, distance: 360.1
click at [650, 456] on code "CREATE TABLE organizations ( id UUID PRIMARY KEY DEFAULT gen_random_uuid(), nam…" at bounding box center [617, 339] width 397 height 233
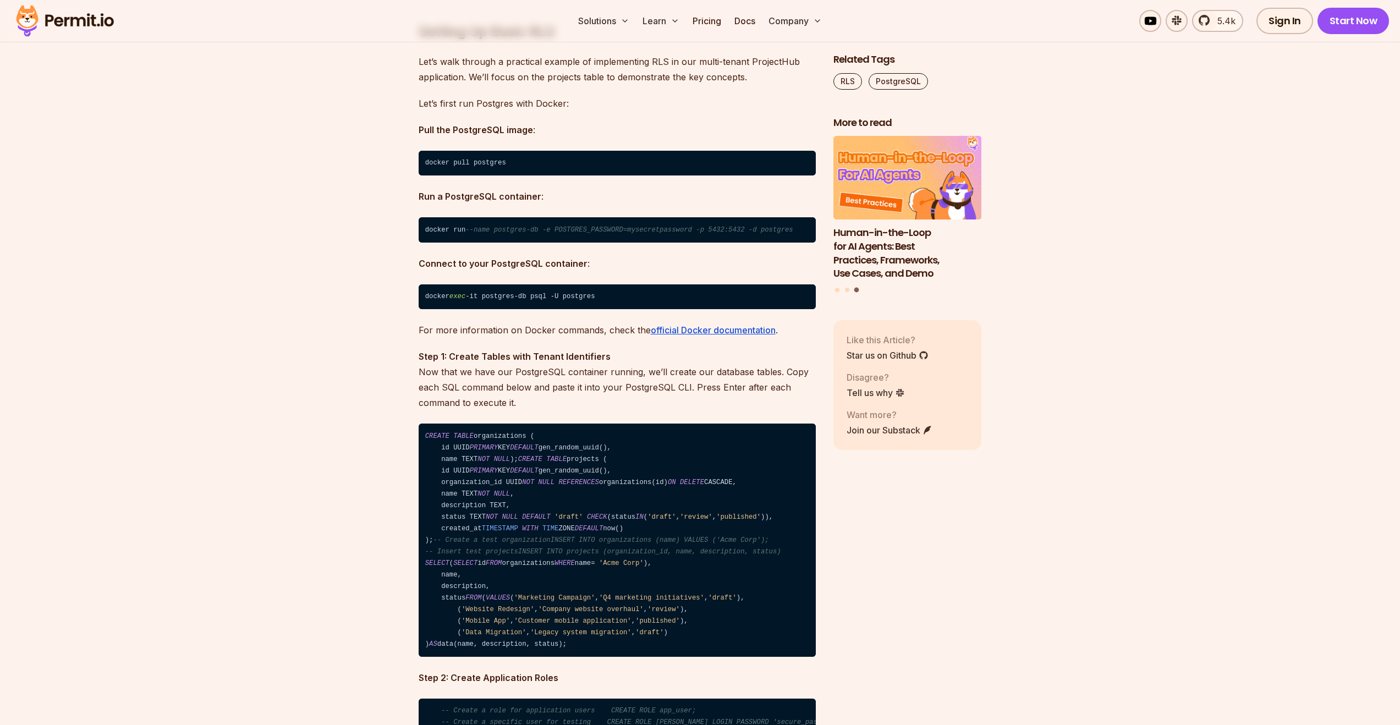
click at [468, 160] on code "docker pull postgres" at bounding box center [617, 163] width 397 height 25
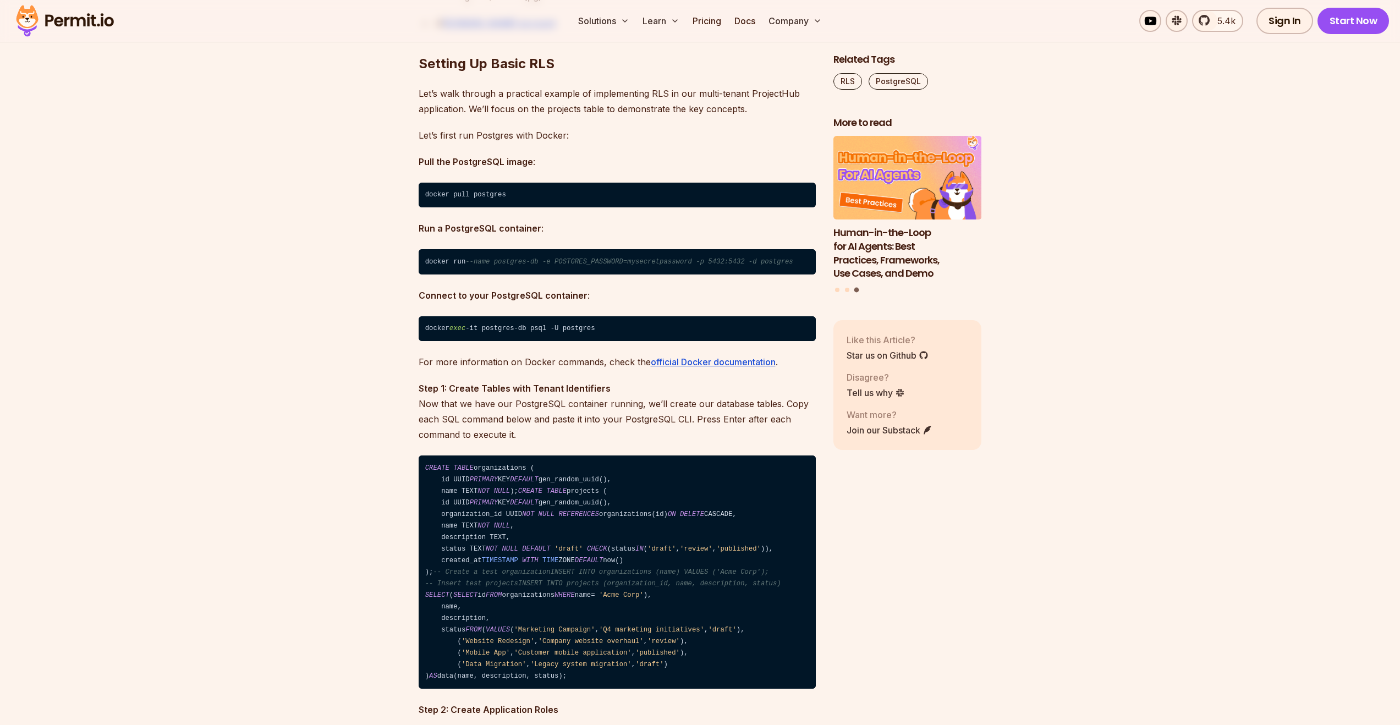
scroll to position [1920, 0]
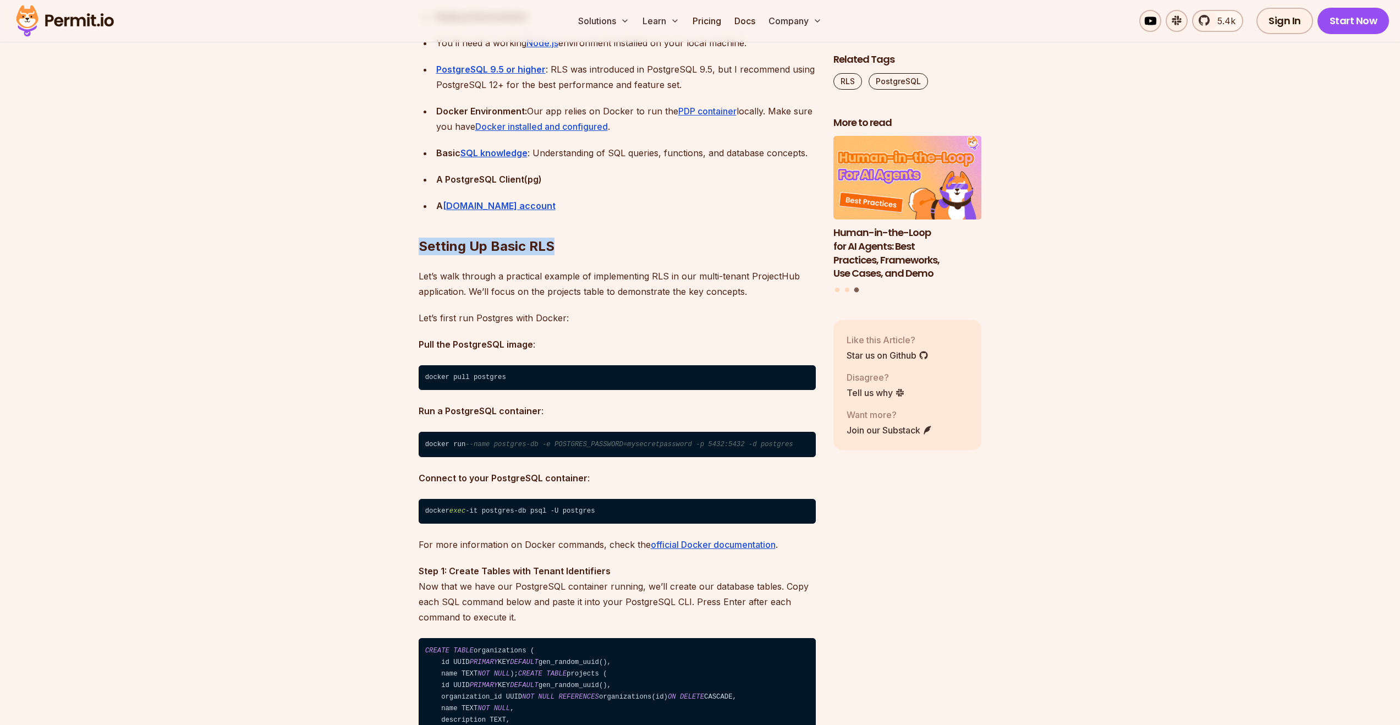
drag, startPoint x: 422, startPoint y: 243, endPoint x: 600, endPoint y: 254, distance: 178.0
click at [600, 254] on h2 "Setting Up Basic RLS" at bounding box center [617, 225] width 397 height 62
click at [540, 245] on h2 "Setting Up Basic RLS" at bounding box center [617, 225] width 397 height 62
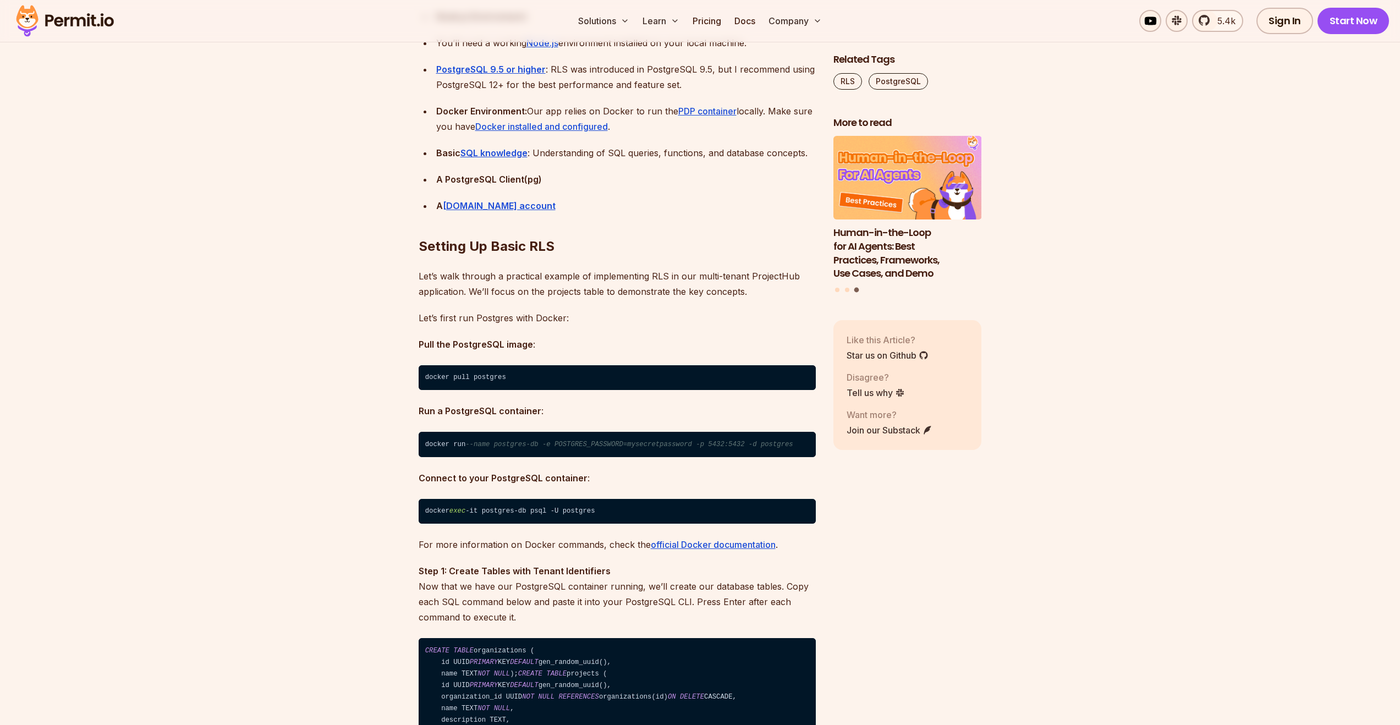
click at [517, 312] on p "Let’s first run Postgres with Docker:" at bounding box center [617, 317] width 397 height 15
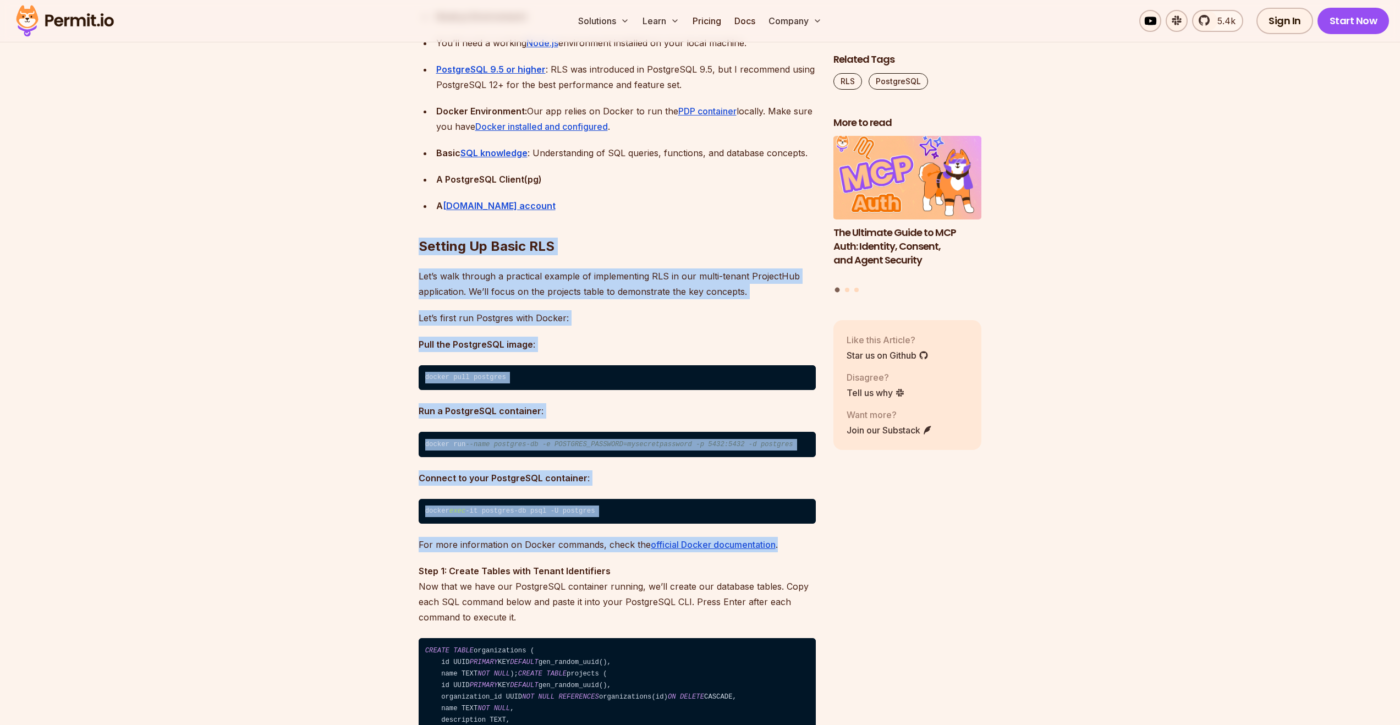
drag, startPoint x: 411, startPoint y: 244, endPoint x: 787, endPoint y: 546, distance: 481.7
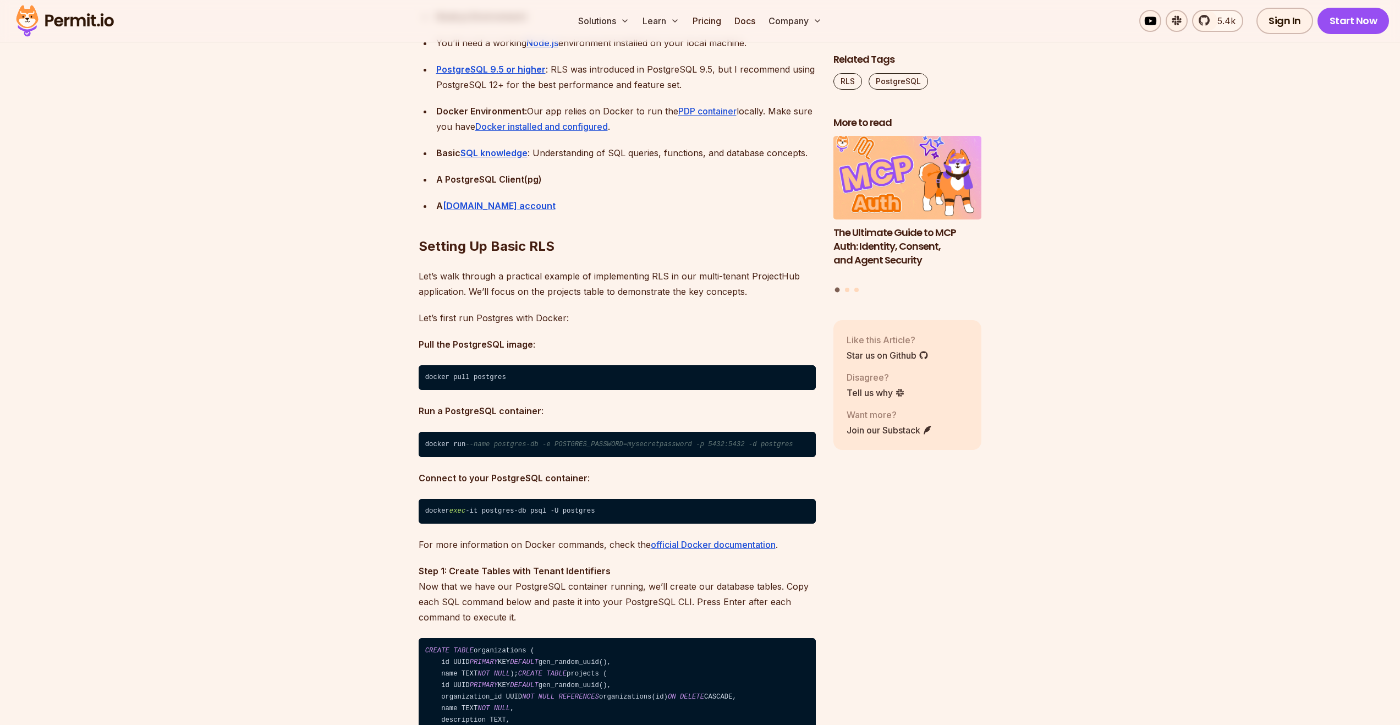
click at [787, 545] on p "For more information on Docker commands, check the official Docker documentatio…" at bounding box center [617, 544] width 397 height 15
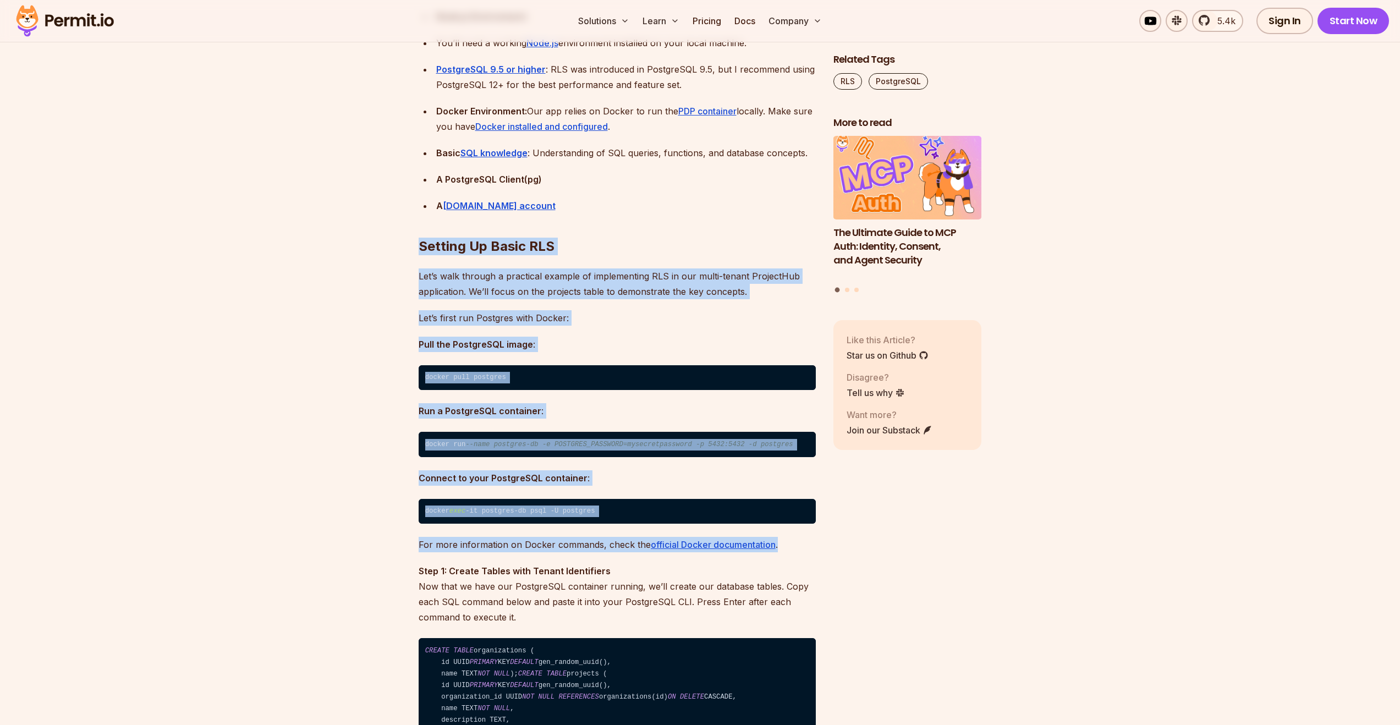
drag, startPoint x: 717, startPoint y: 497, endPoint x: 401, endPoint y: 238, distance: 408.8
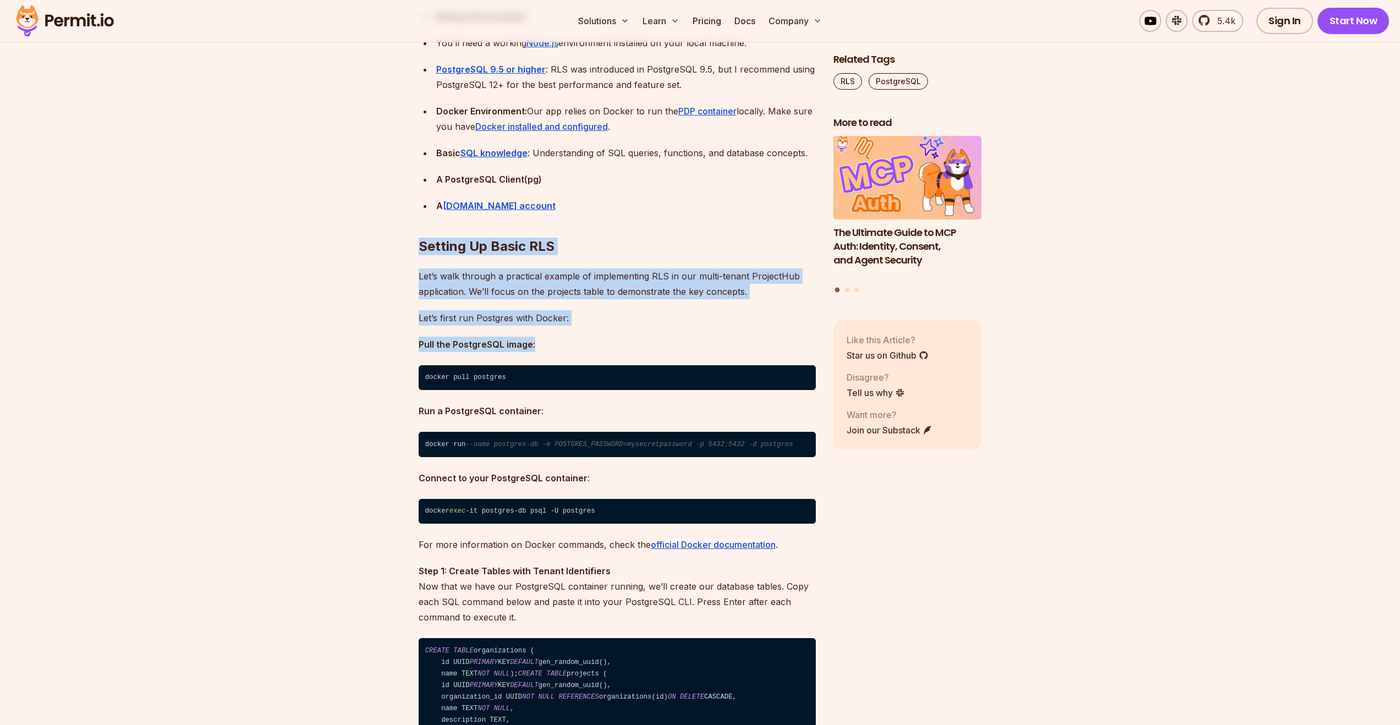
drag, startPoint x: 410, startPoint y: 242, endPoint x: 536, endPoint y: 344, distance: 161.9
click at [536, 344] on p "Pull the PostgreSQL image :" at bounding box center [617, 344] width 397 height 15
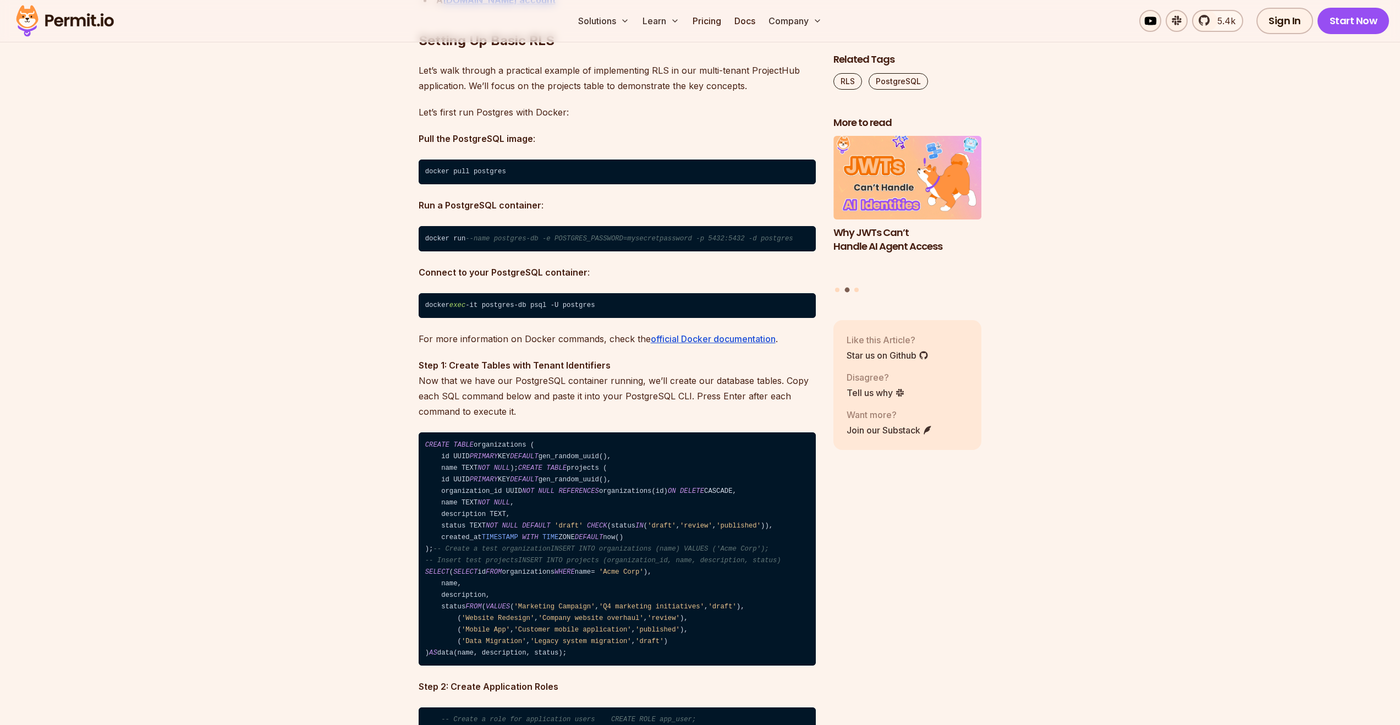
scroll to position [2140, 0]
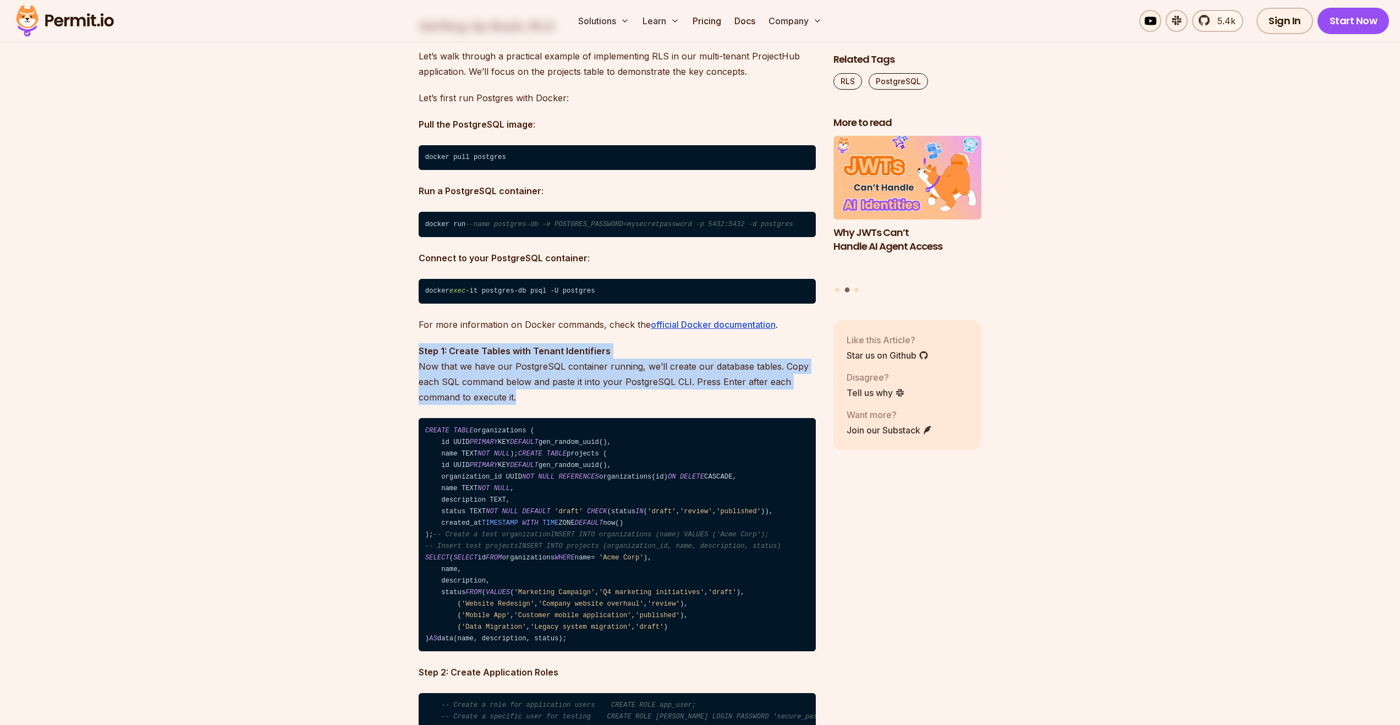
drag, startPoint x: 508, startPoint y: 370, endPoint x: 600, endPoint y: 399, distance: 96.2
click at [600, 399] on p "Step 1: Create Tables with Tenant Identifiers Now that we have our PostgreSQL c…" at bounding box center [617, 374] width 397 height 62
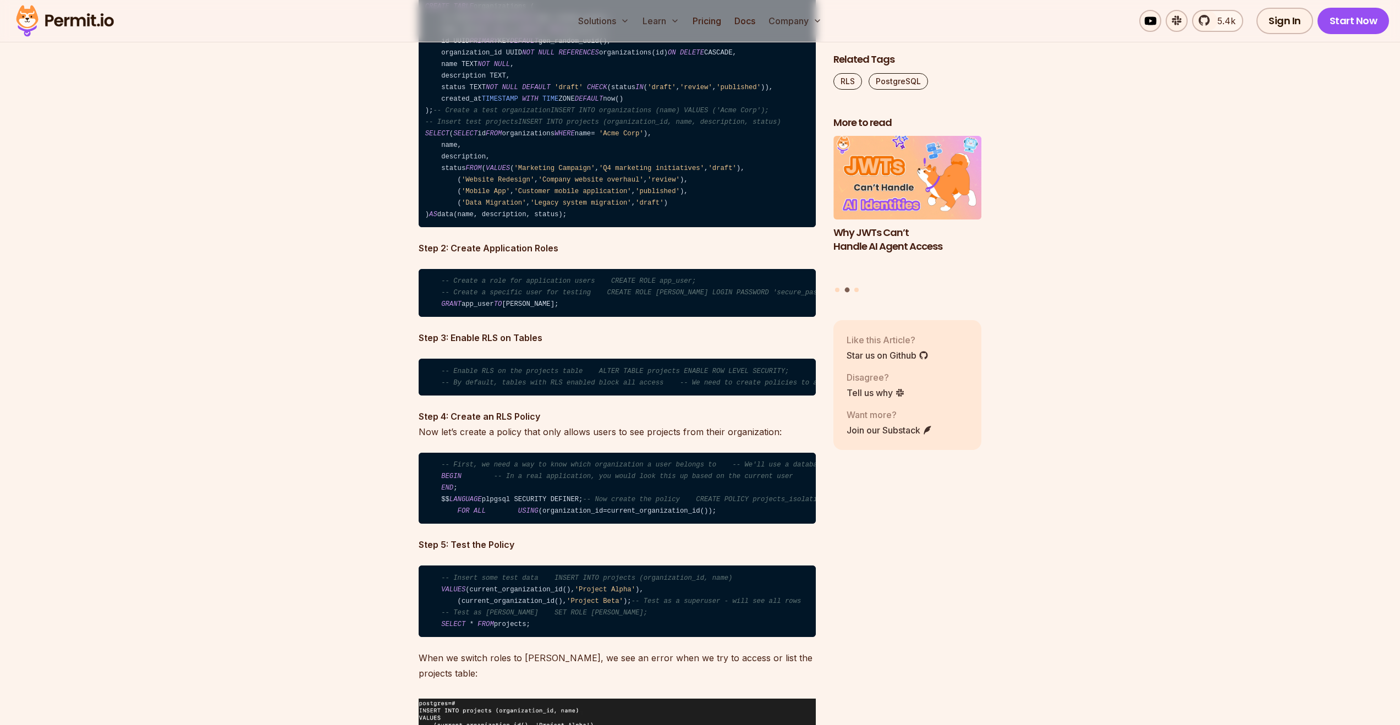
scroll to position [2566, 0]
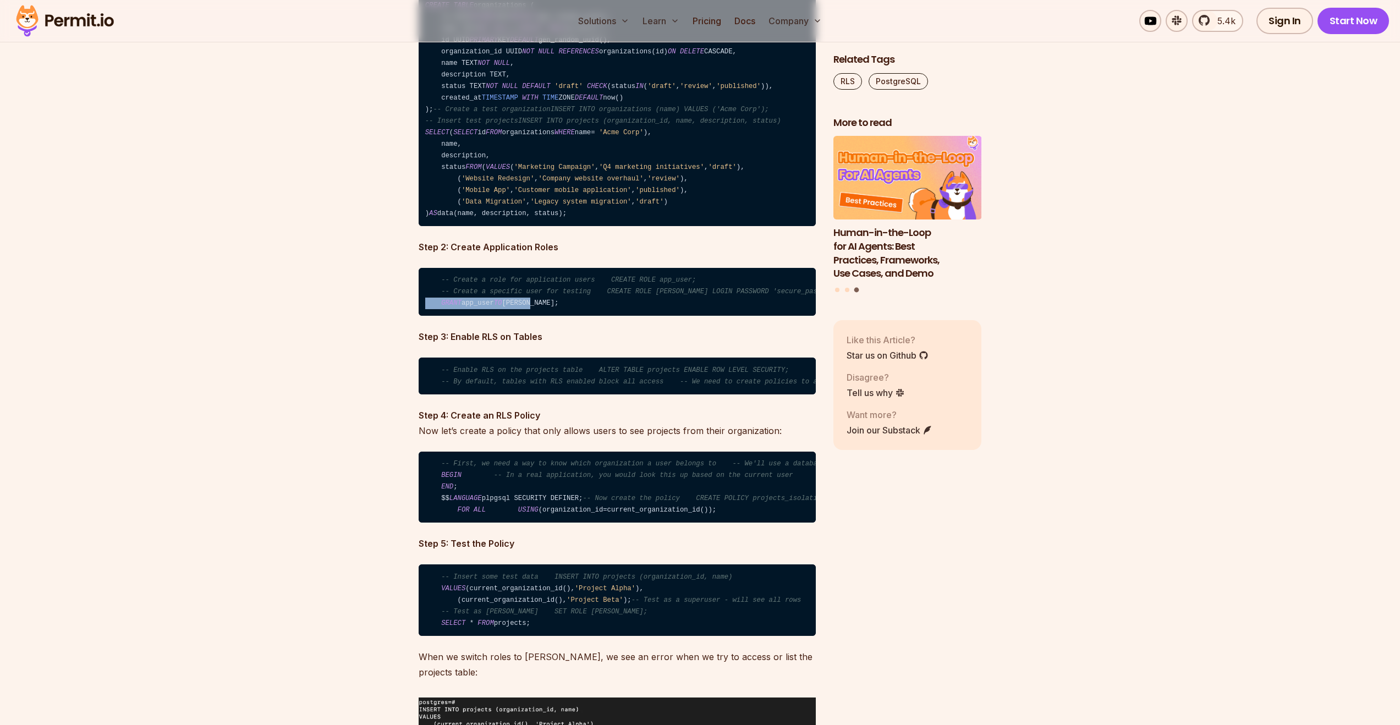
drag, startPoint x: 418, startPoint y: 370, endPoint x: 612, endPoint y: 378, distance: 193.8
click at [612, 316] on code "-- Create a role for application users CREATE ROLE app_user; -- Create a specif…" at bounding box center [617, 292] width 397 height 48
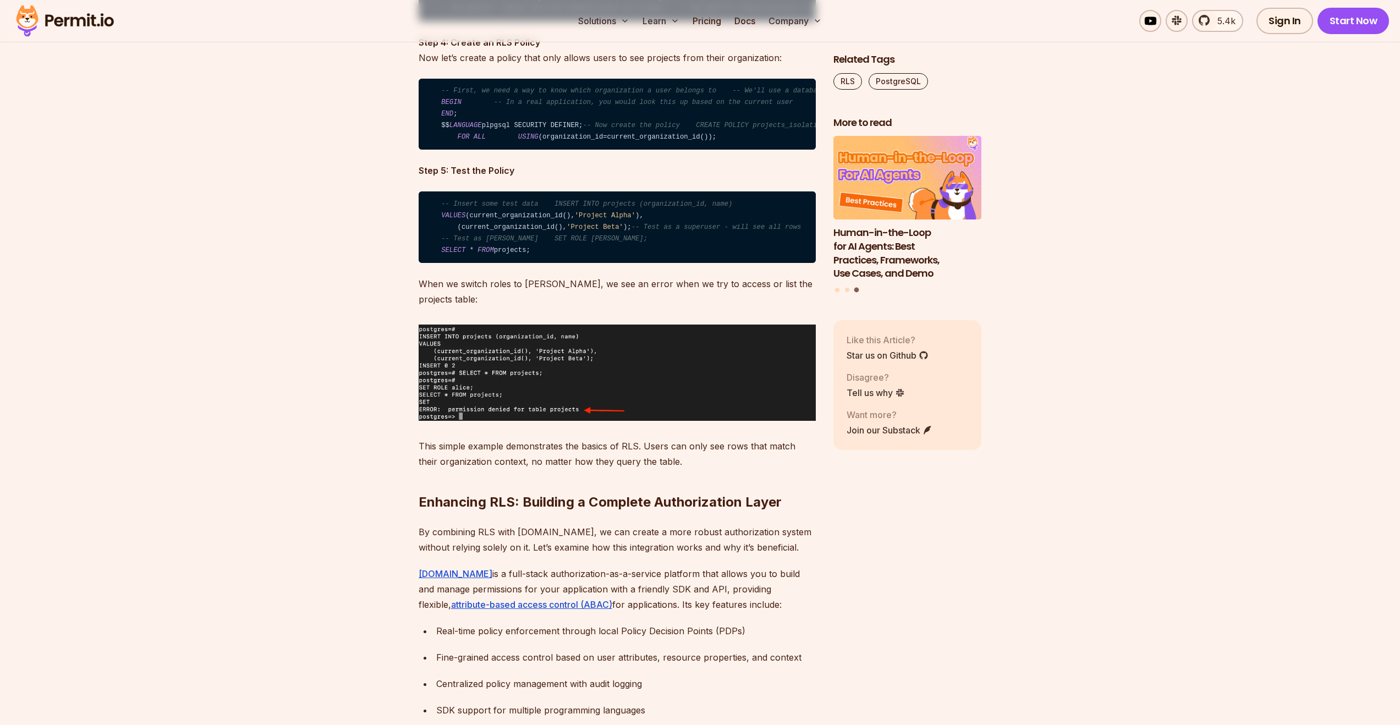
scroll to position [2950, 0]
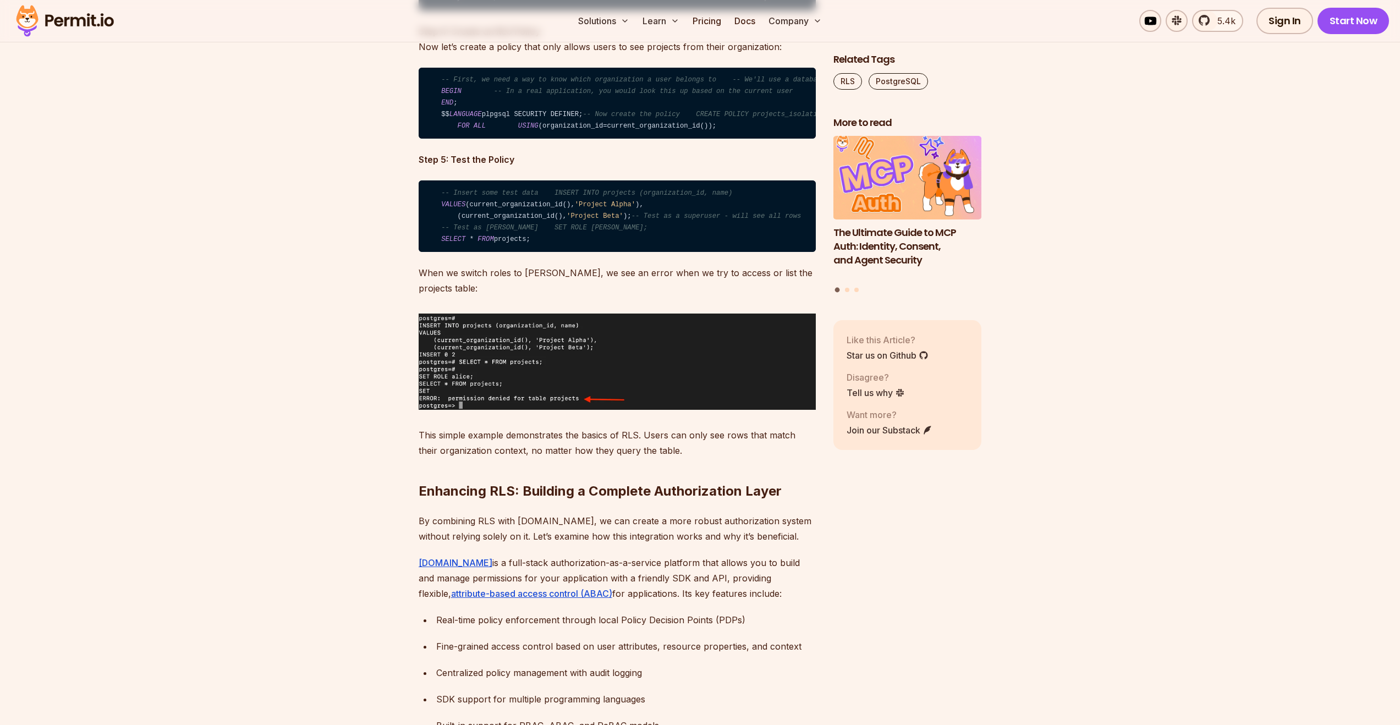
drag, startPoint x: 416, startPoint y: 398, endPoint x: 813, endPoint y: 403, distance: 396.7
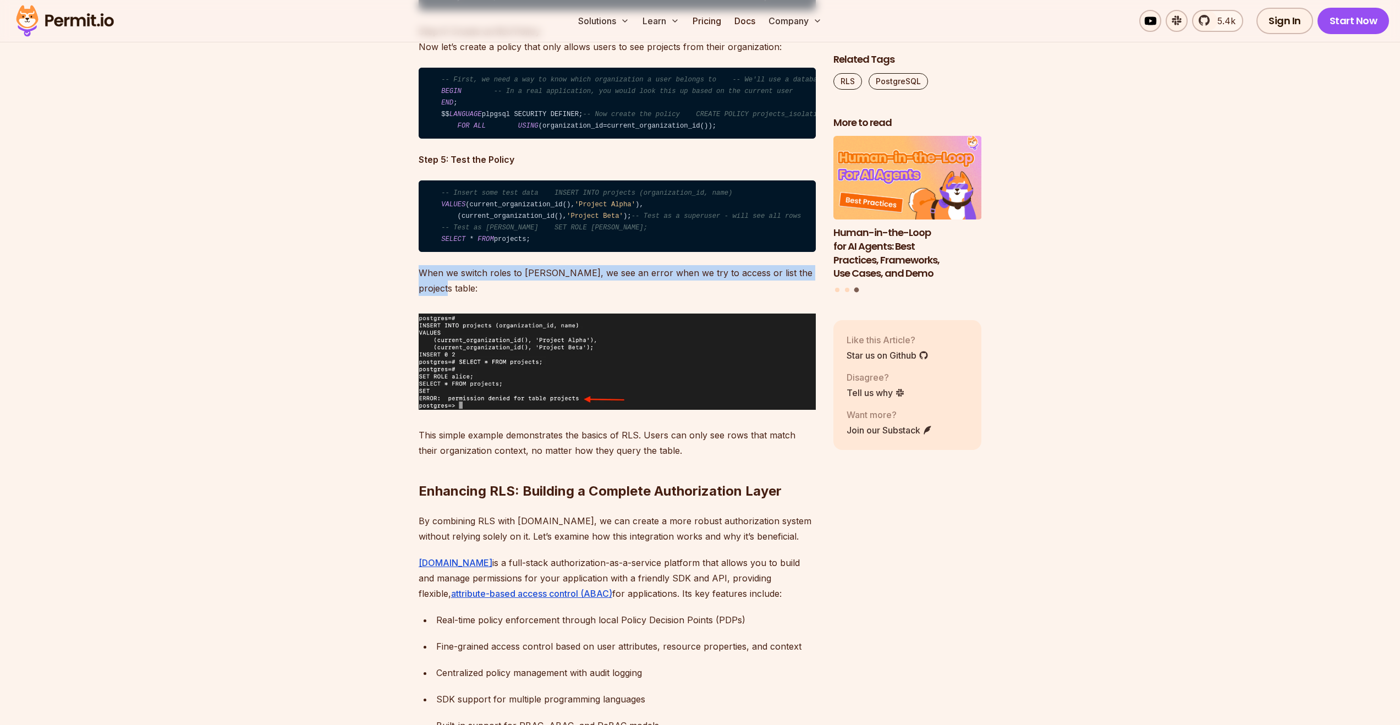
drag, startPoint x: 559, startPoint y: 365, endPoint x: 452, endPoint y: 323, distance: 115.3
click at [452, 252] on code "-- Insert some test data INSERT INTO projects (organization_id, name) VALUES (c…" at bounding box center [617, 216] width 397 height 72
click at [500, 252] on code "-- Insert some test data INSERT INTO projects (organization_id, name) VALUES (c…" at bounding box center [617, 216] width 397 height 72
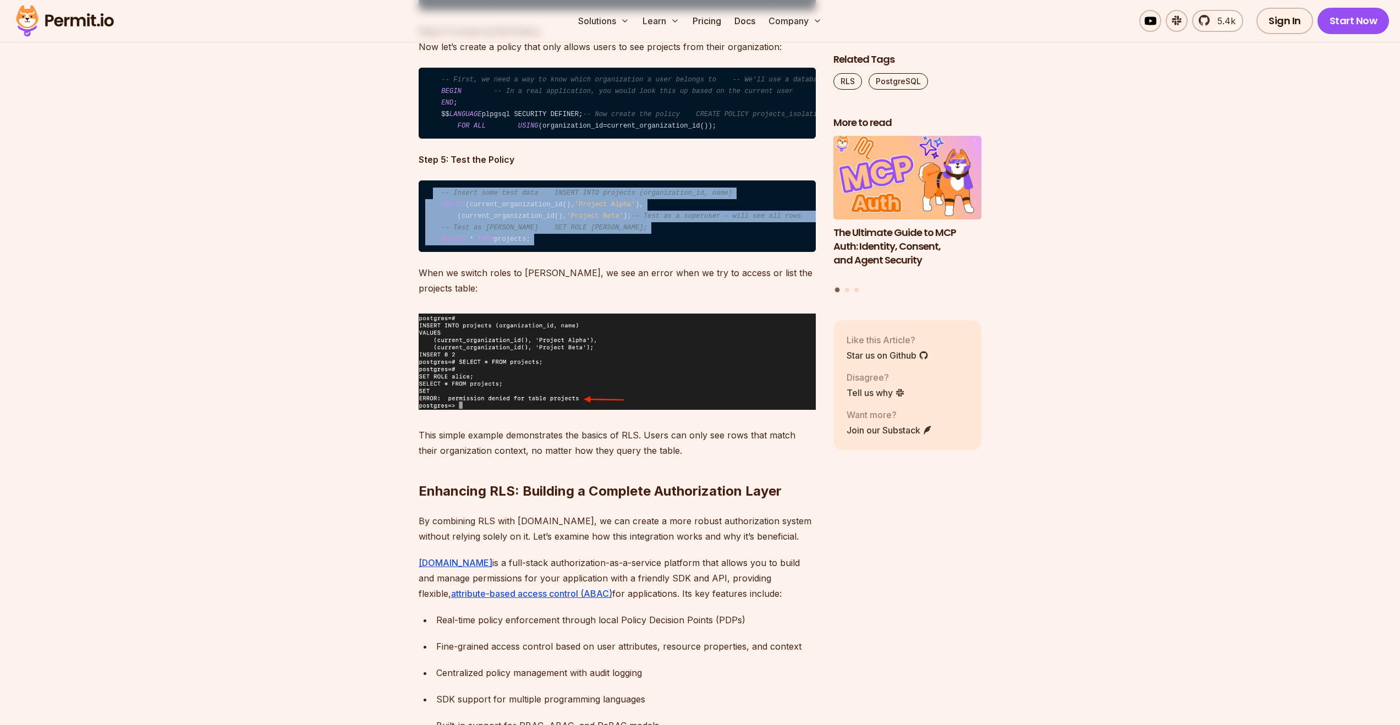
drag, startPoint x: 468, startPoint y: 318, endPoint x: 645, endPoint y: 383, distance: 188.8
click at [623, 252] on code "-- Insert some test data INSERT INTO projects (organization_id, name) VALUES (c…" at bounding box center [617, 216] width 397 height 72
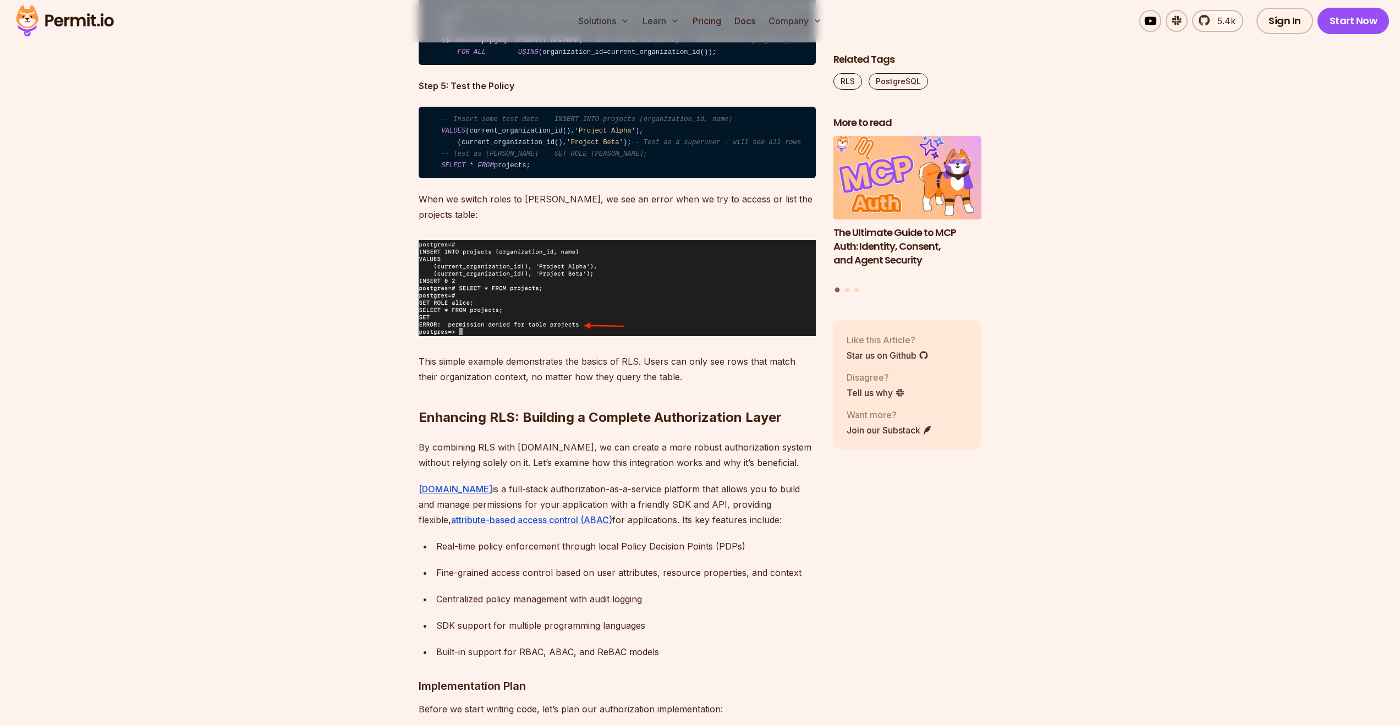
scroll to position [3028, 0]
